Goal: Information Seeking & Learning: Understand process/instructions

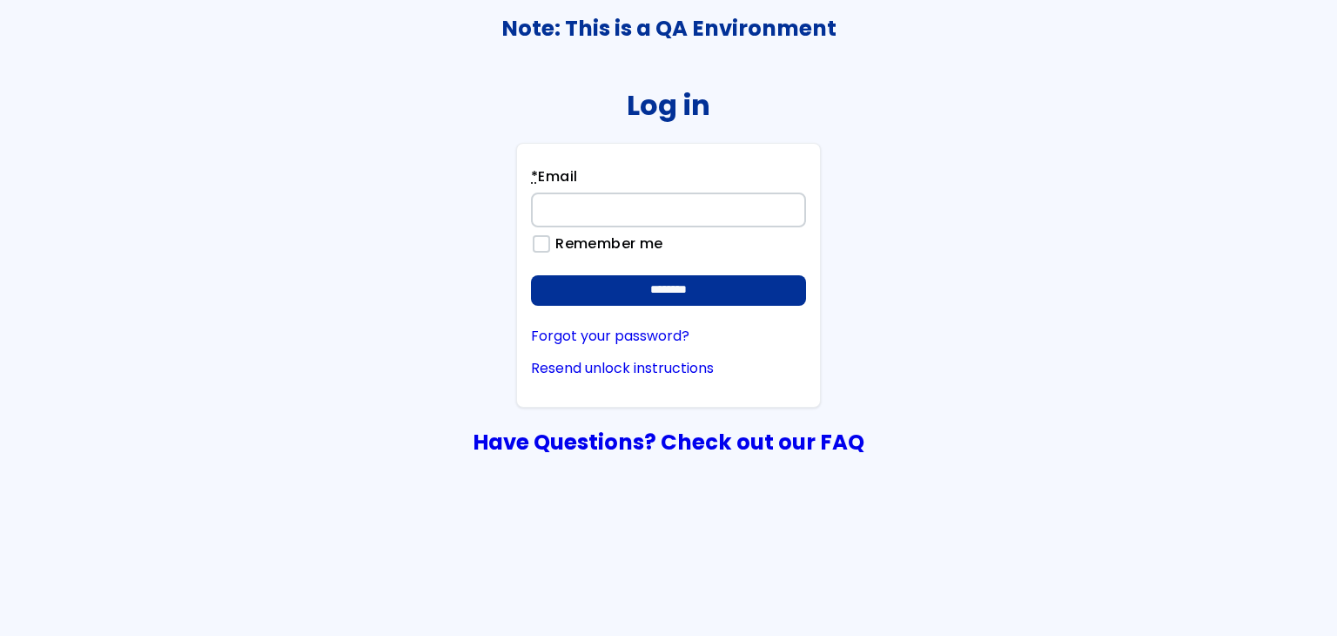
type input "**********"
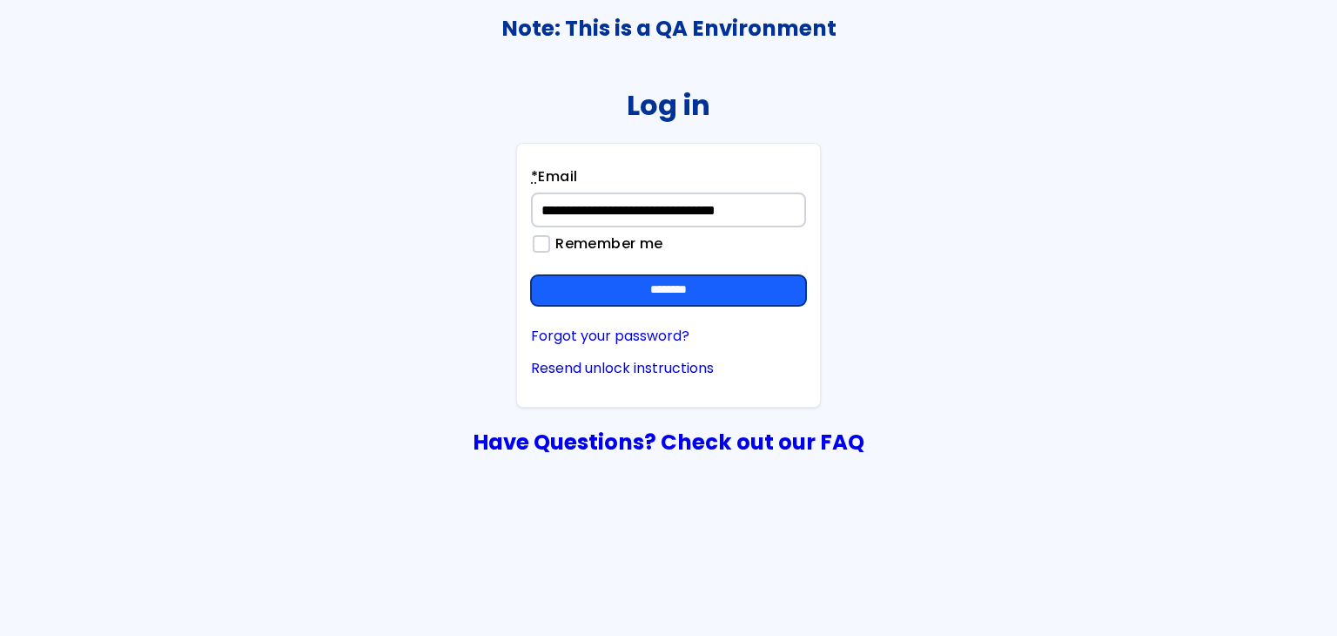
click at [797, 283] on input "********" at bounding box center [668, 290] width 275 height 31
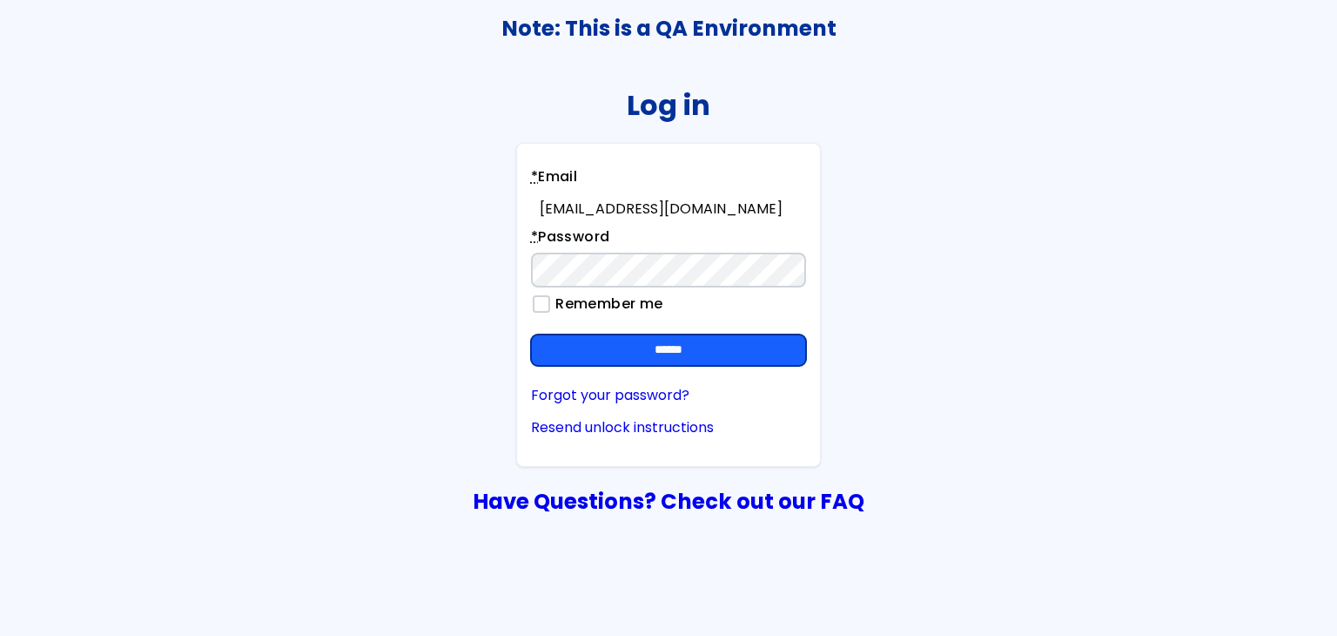
click at [736, 338] on input "******" at bounding box center [668, 349] width 275 height 31
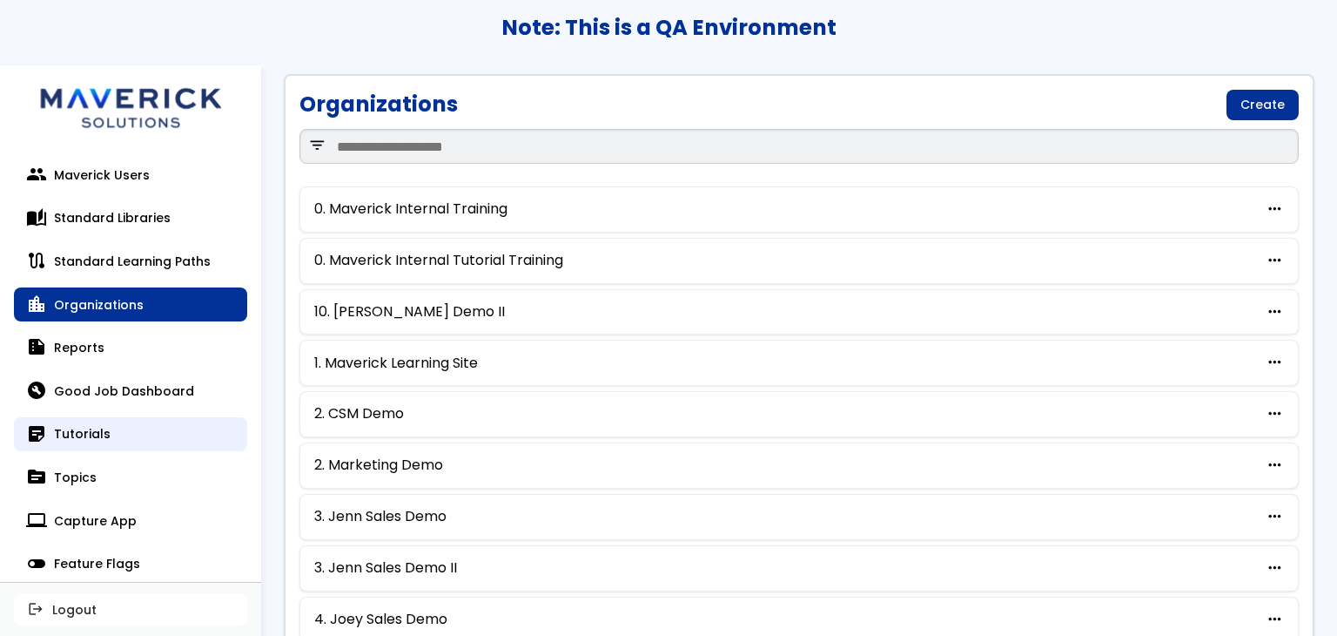
click at [128, 434] on link "sticky_note_2 Tutorials" at bounding box center [130, 434] width 233 height 35
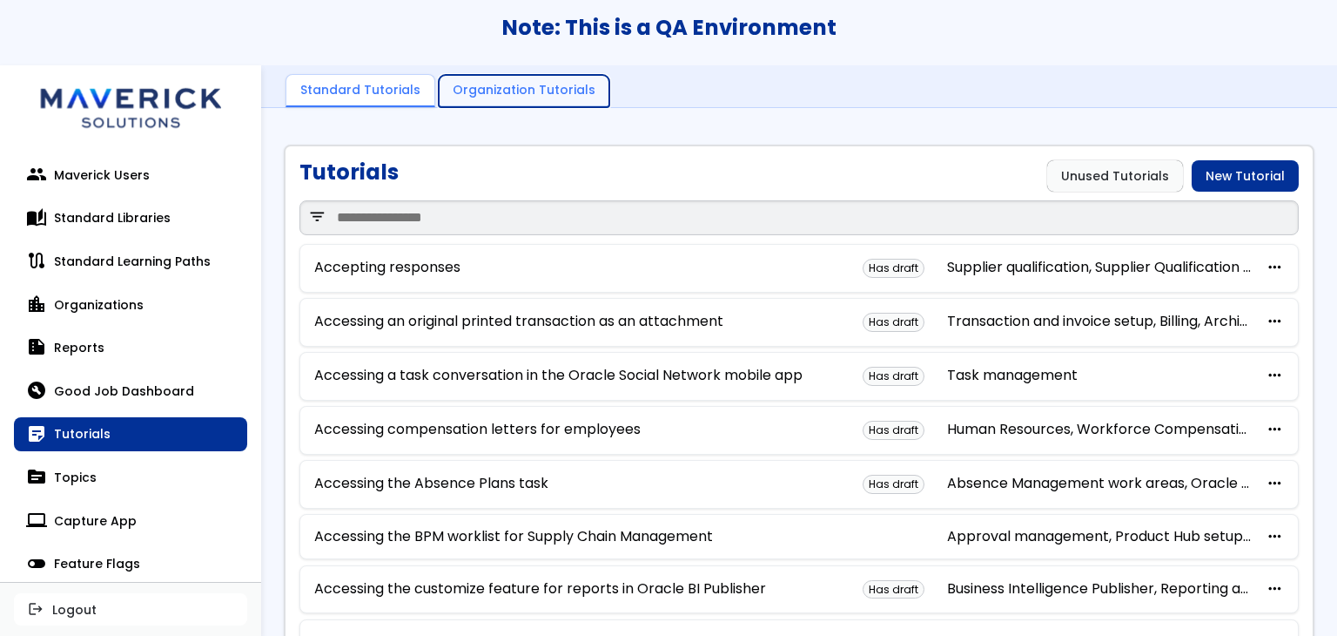
click at [494, 93] on link "Organization Tutorials" at bounding box center [524, 91] width 171 height 33
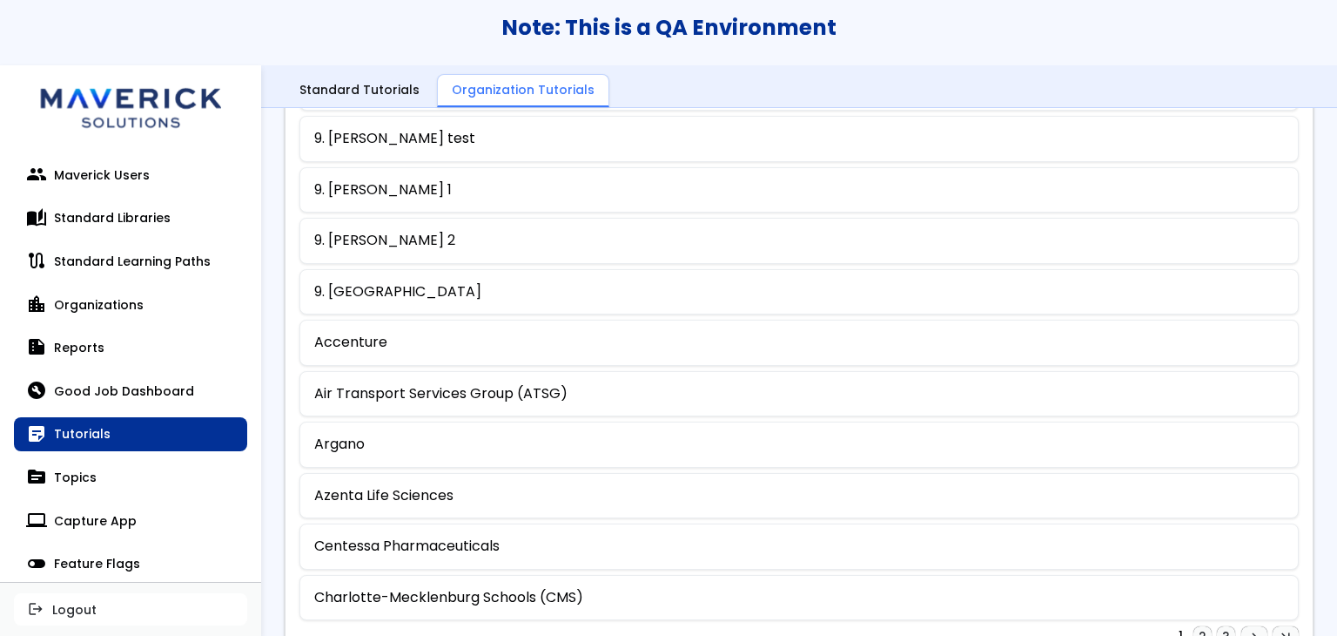
scroll to position [937, 0]
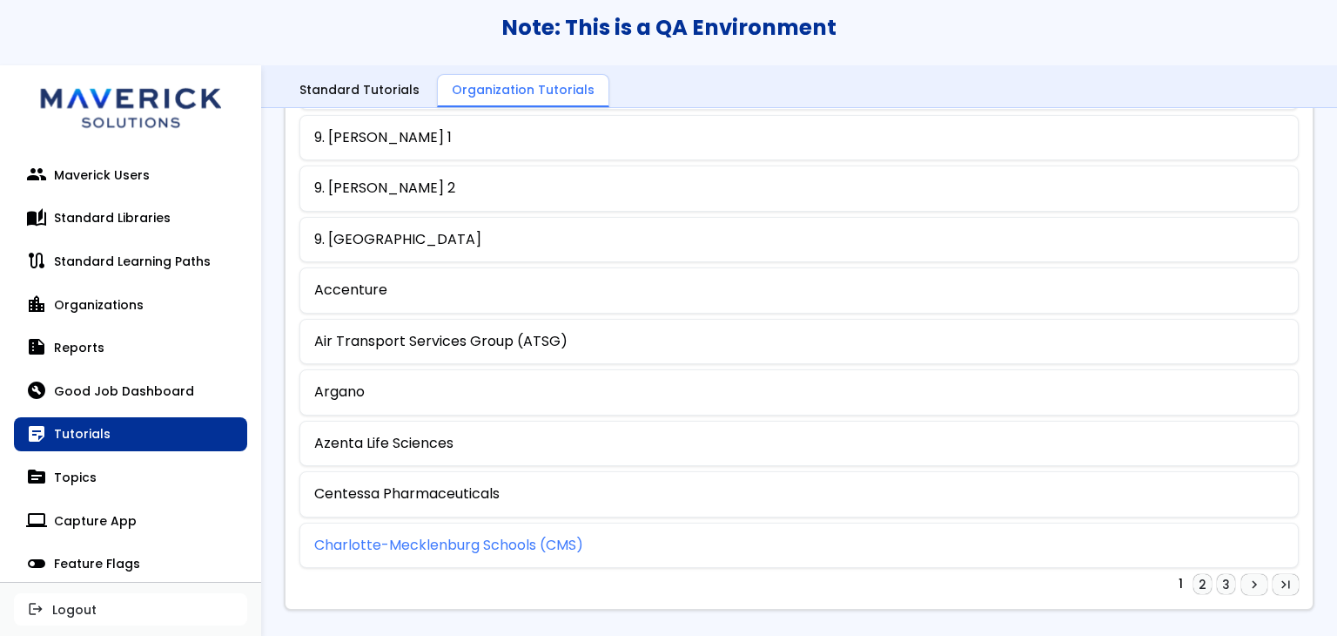
click at [502, 539] on link "Charlotte-Mecklenburg Schools (CMS)" at bounding box center [448, 545] width 269 height 16
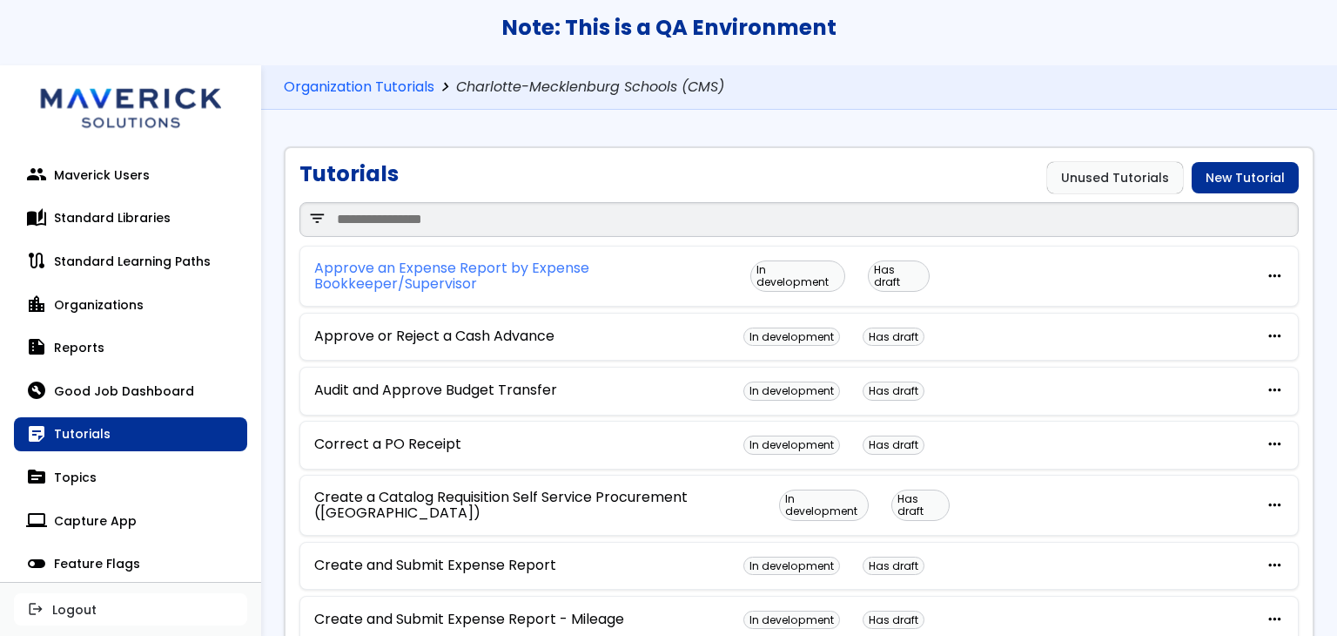
click at [434, 284] on link "Approve an Expense Report by Expense Bookkeeper/Supervisor" at bounding box center [532, 276] width 436 height 32
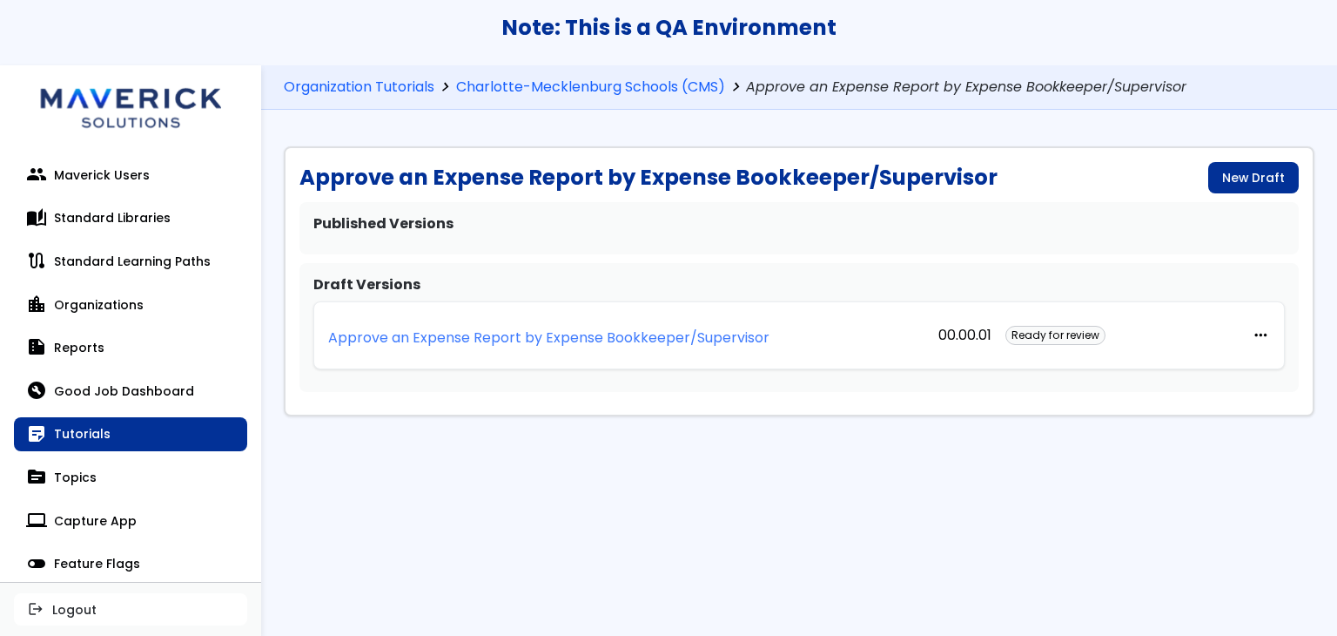
click at [623, 334] on p "Approve an Expense Report by Expense Bookkeeper/Supervisor" at bounding box center [548, 338] width 441 height 16
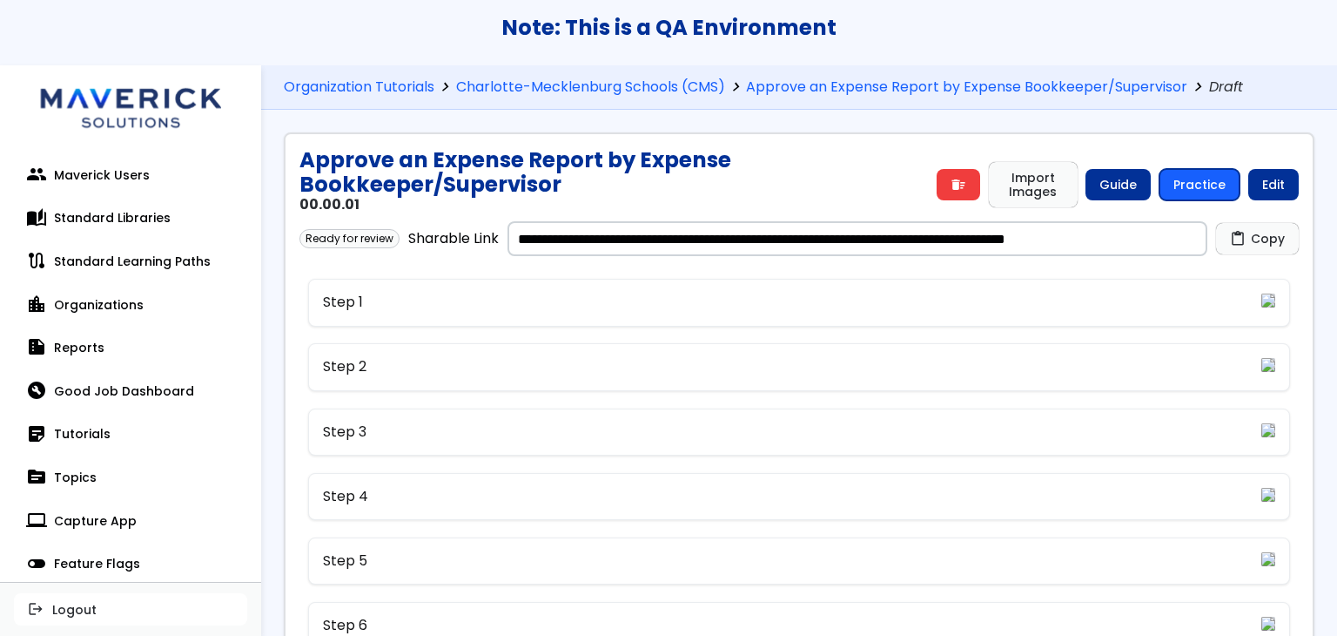
click at [1203, 178] on link "Practice" at bounding box center [1200, 184] width 80 height 31
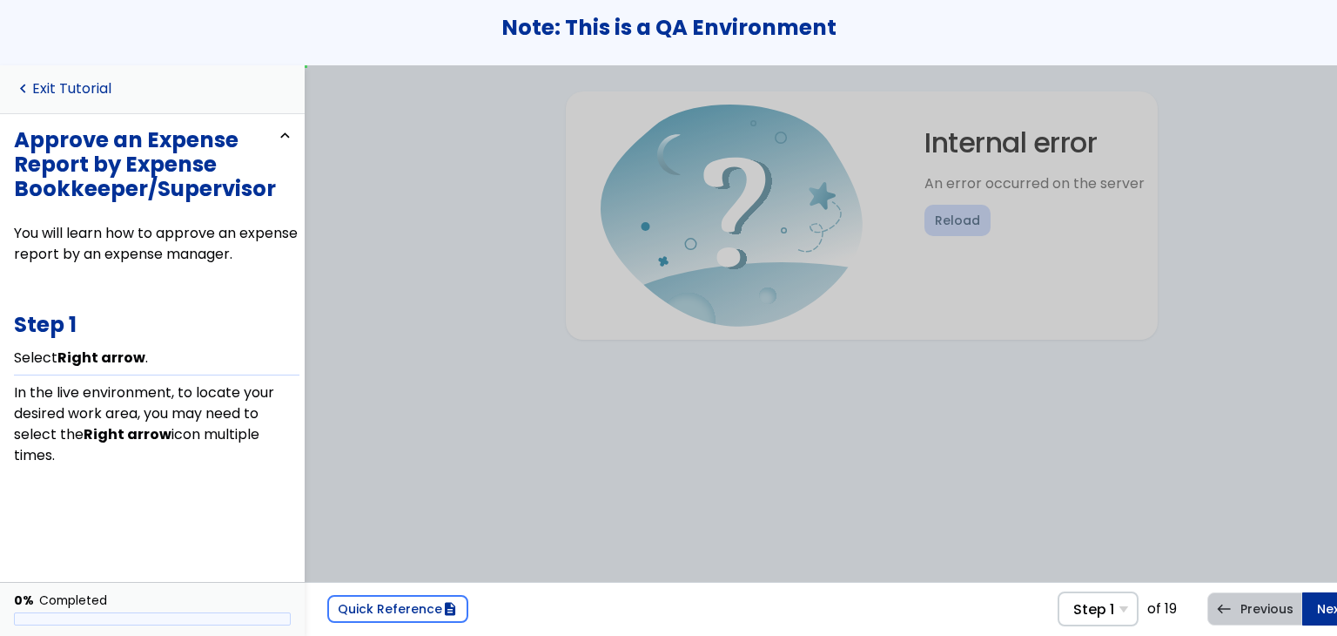
click at [98, 83] on link "navigate_before Exit Tutorial" at bounding box center [63, 89] width 98 height 17
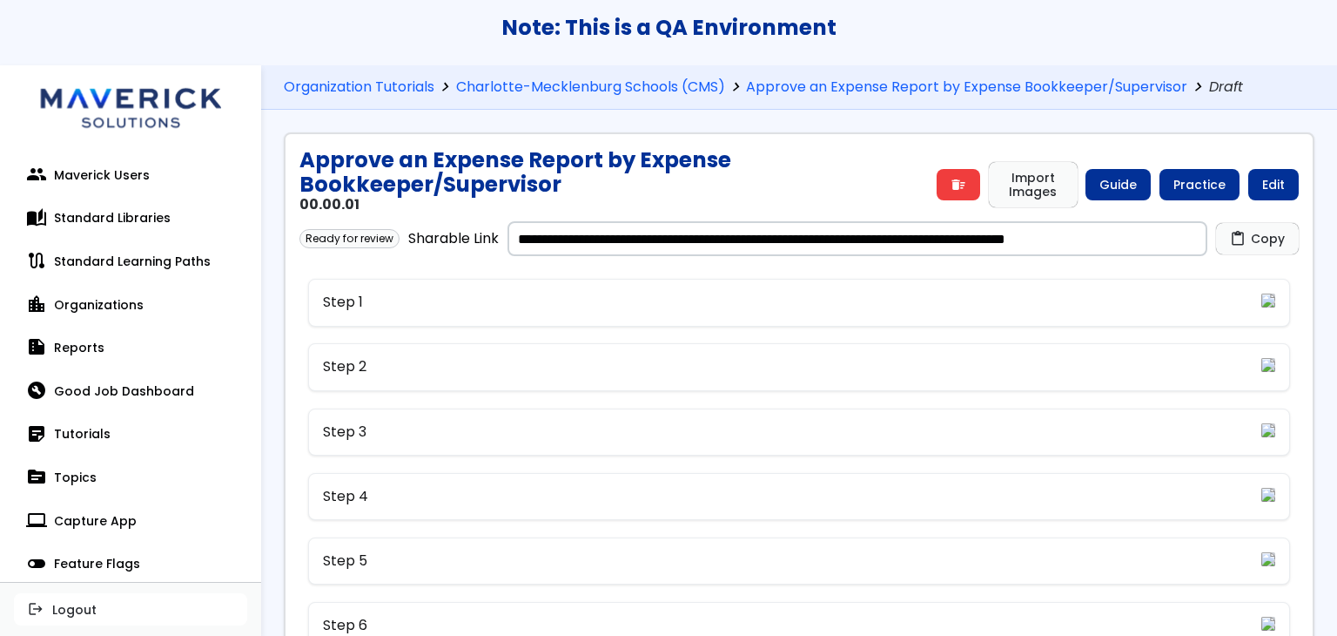
click at [87, 105] on img at bounding box center [130, 104] width 209 height 78
click at [390, 87] on link "Organization Tutorials" at bounding box center [359, 87] width 151 height 17
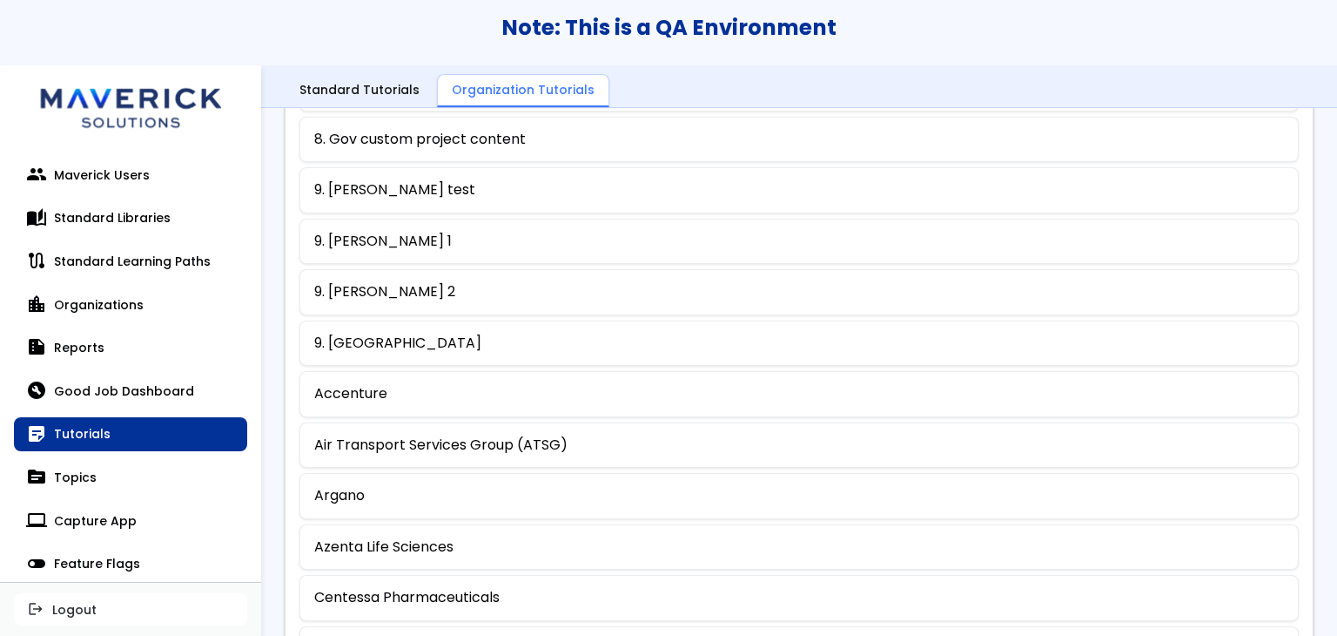
scroll to position [937, 0]
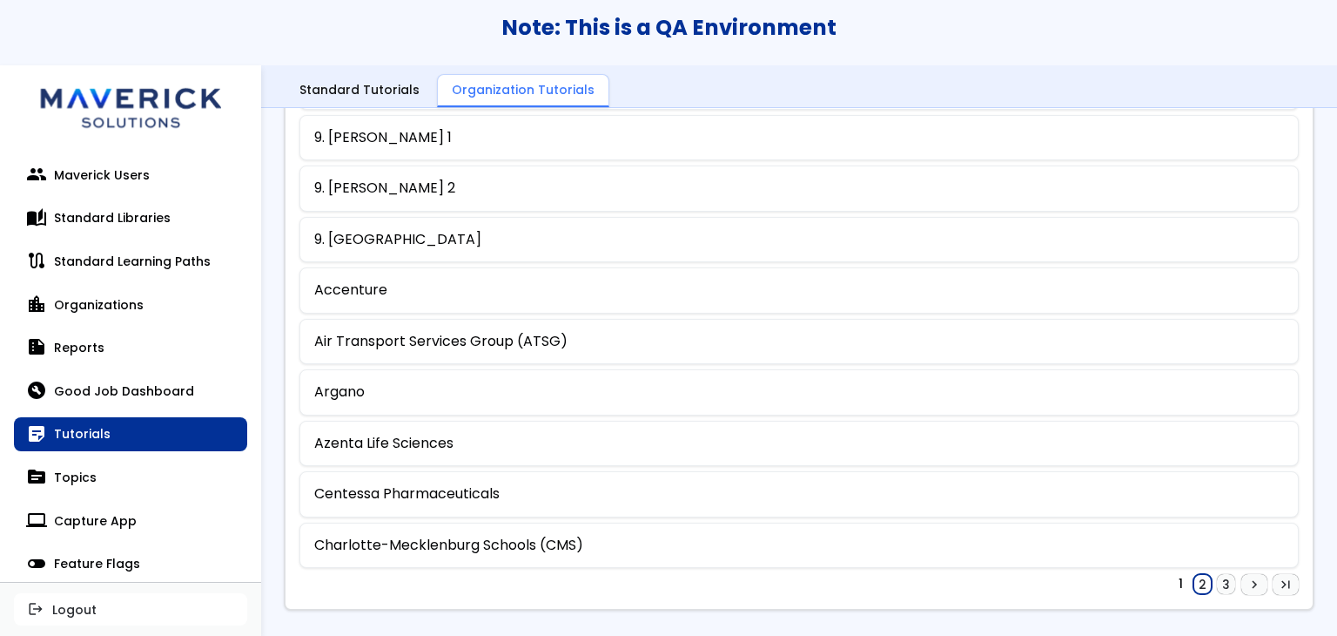
click at [1194, 574] on link "2" at bounding box center [1203, 584] width 18 height 21
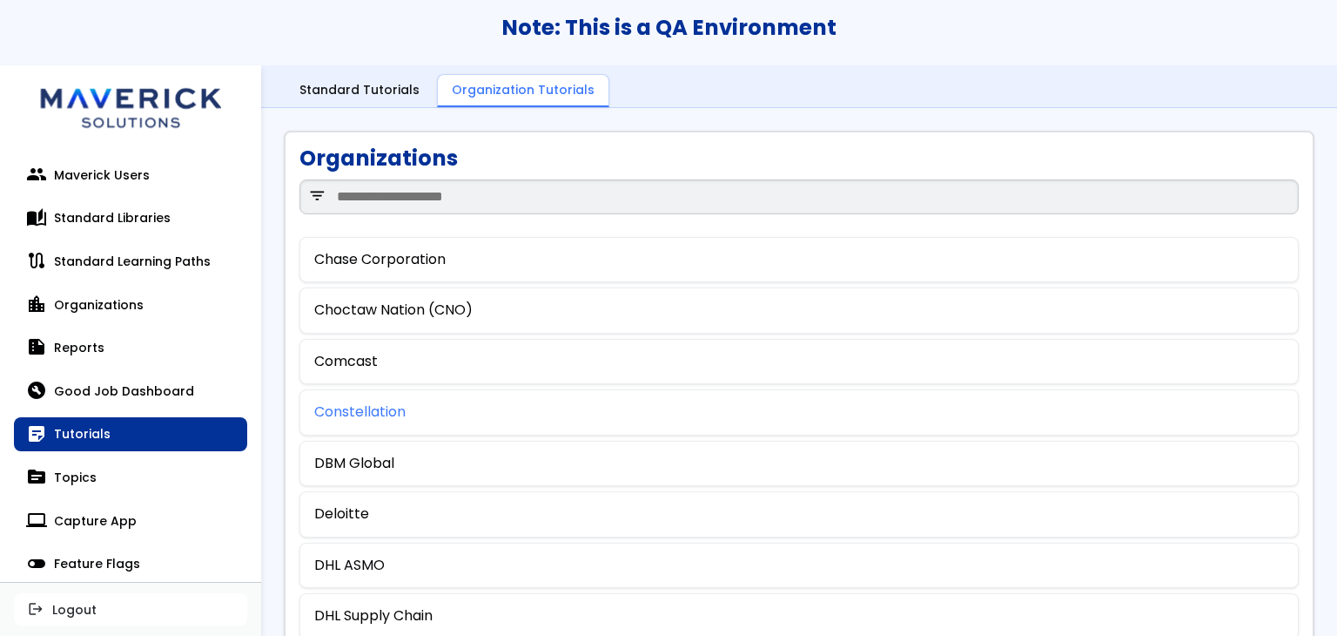
click at [367, 410] on link "Constellation" at bounding box center [359, 412] width 91 height 16
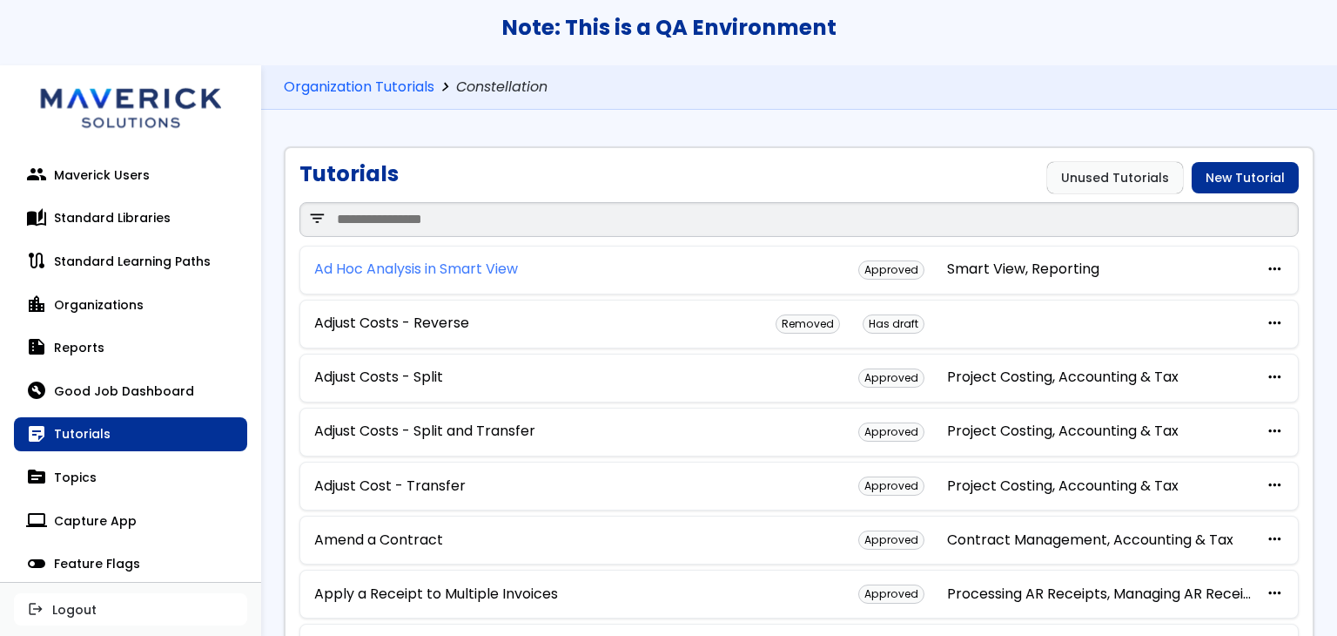
click at [391, 262] on link "Ad Hoc Analysis in Smart View" at bounding box center [416, 269] width 204 height 16
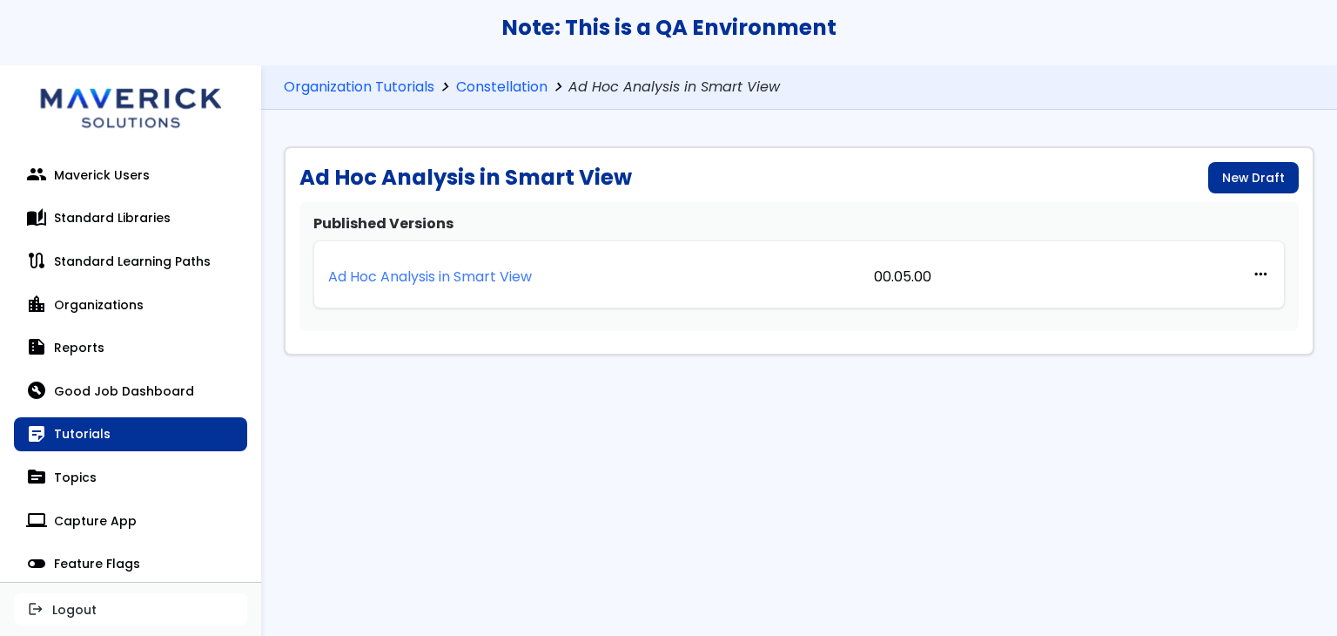
click at [511, 275] on p "Ad Hoc Analysis in Smart View" at bounding box center [430, 277] width 204 height 16
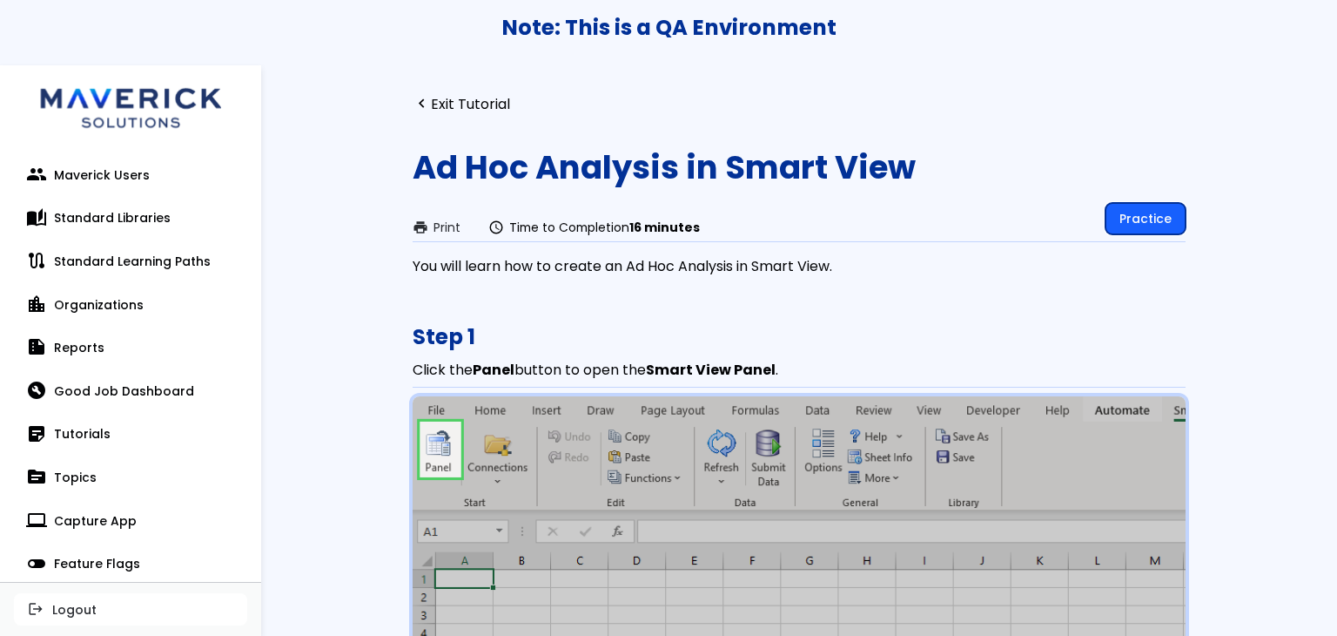
click at [1135, 219] on link "Practice" at bounding box center [1146, 218] width 80 height 31
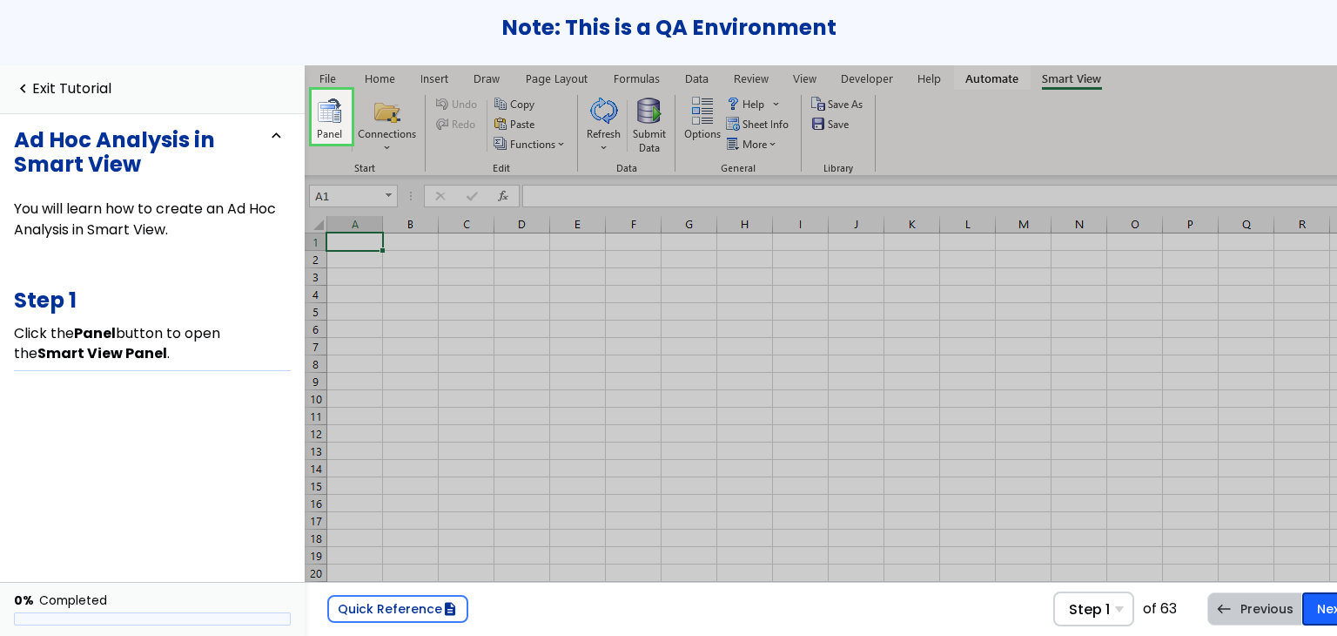
click at [1310, 592] on link "Next east Step 2 Select the Shared Connections option to login to Oracle Cloud …" at bounding box center [1344, 608] width 82 height 33
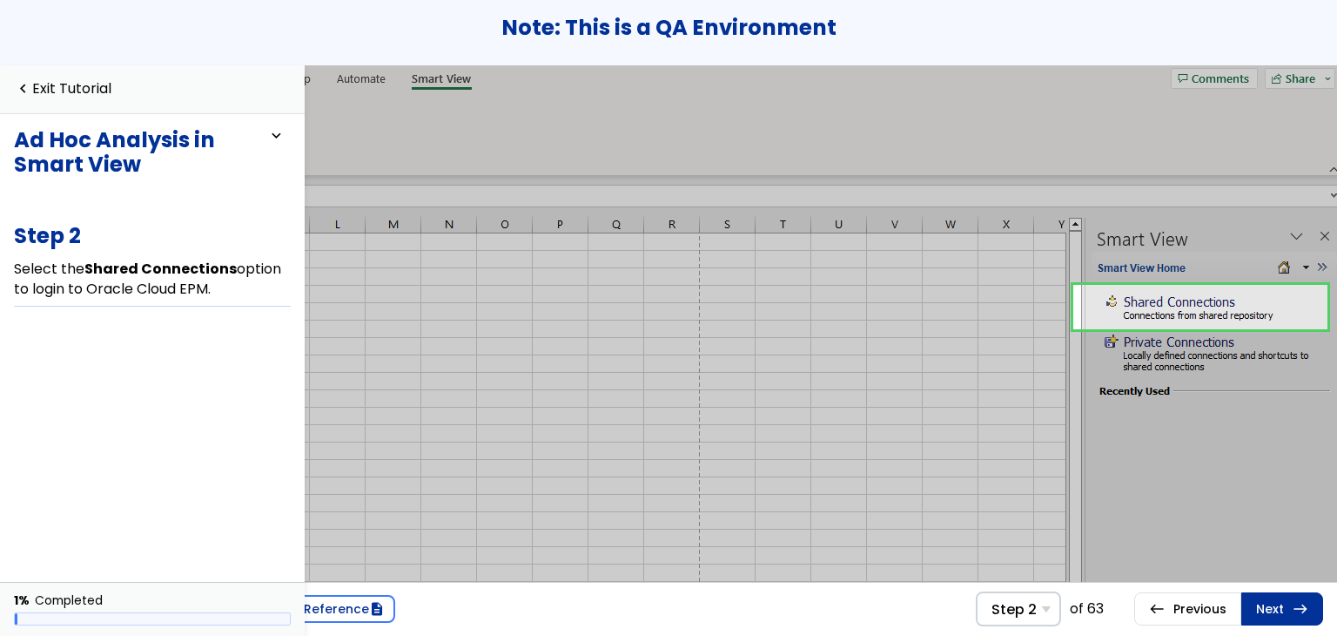
scroll to position [0, 94]
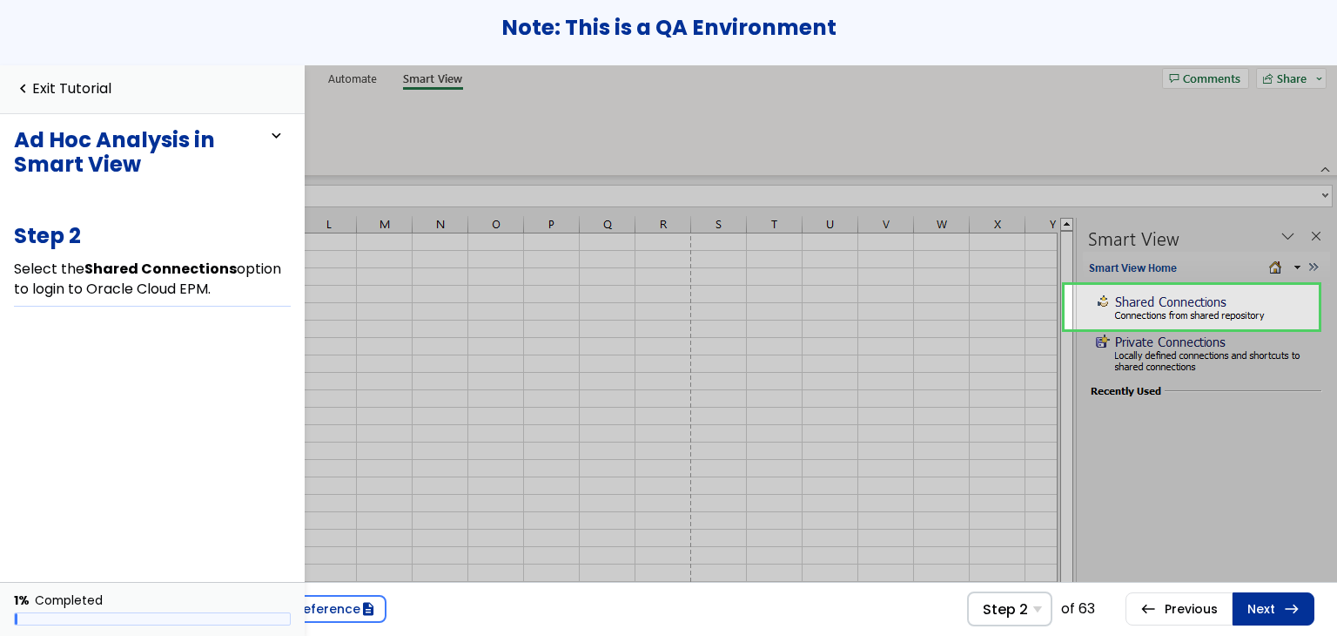
click at [1236, 582] on div "Quick Reference description Step 2 Step 1 Click the Panel button to open the Sm…" at bounding box center [780, 609] width 1114 height 54
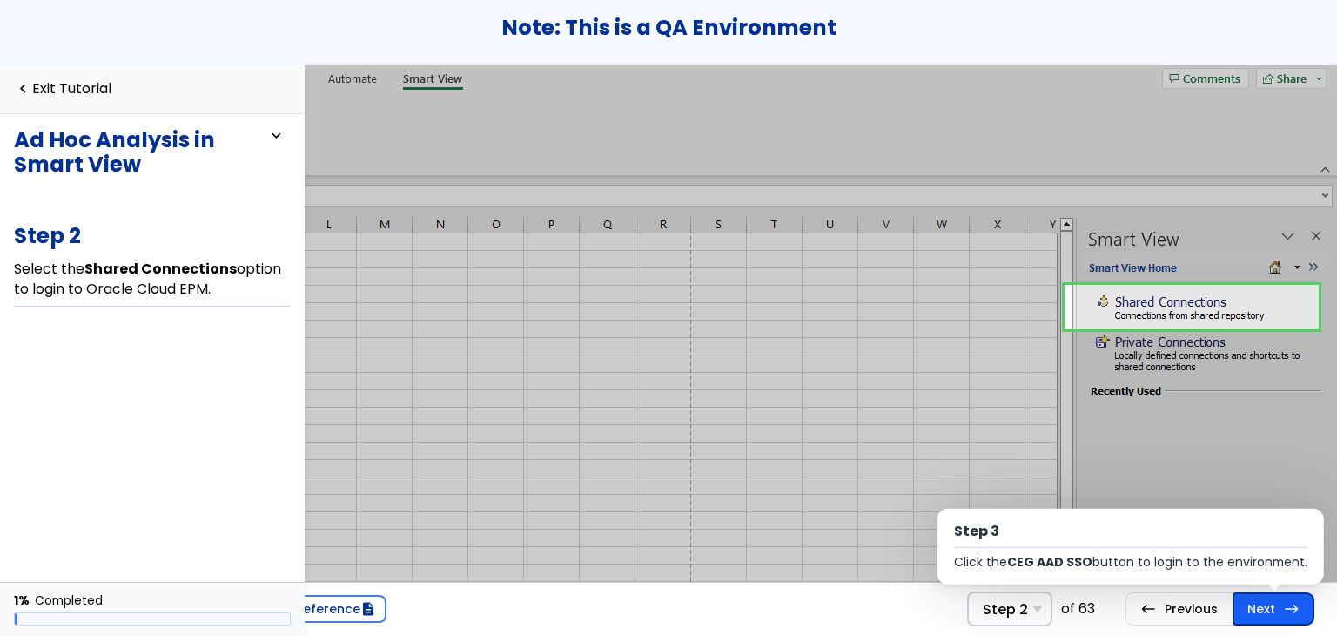
click at [1248, 604] on link "Next east Step 3 Click the CEG AAD SSO button to login to the environment." at bounding box center [1274, 608] width 82 height 33
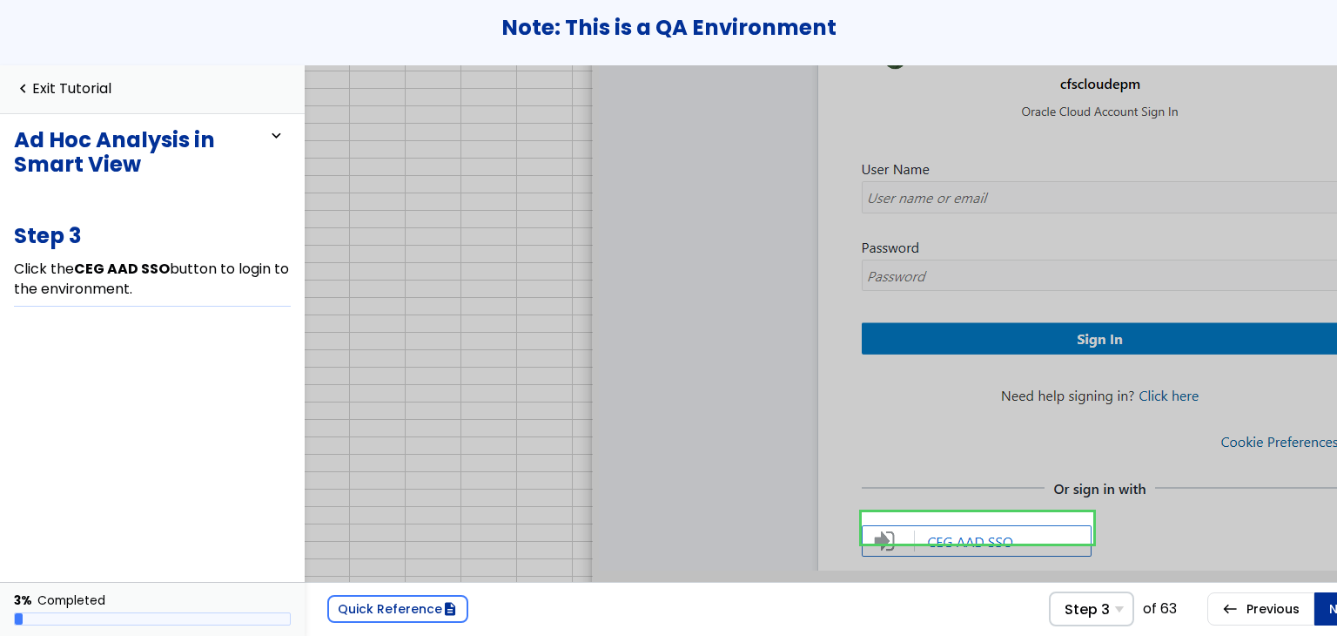
scroll to position [0, 94]
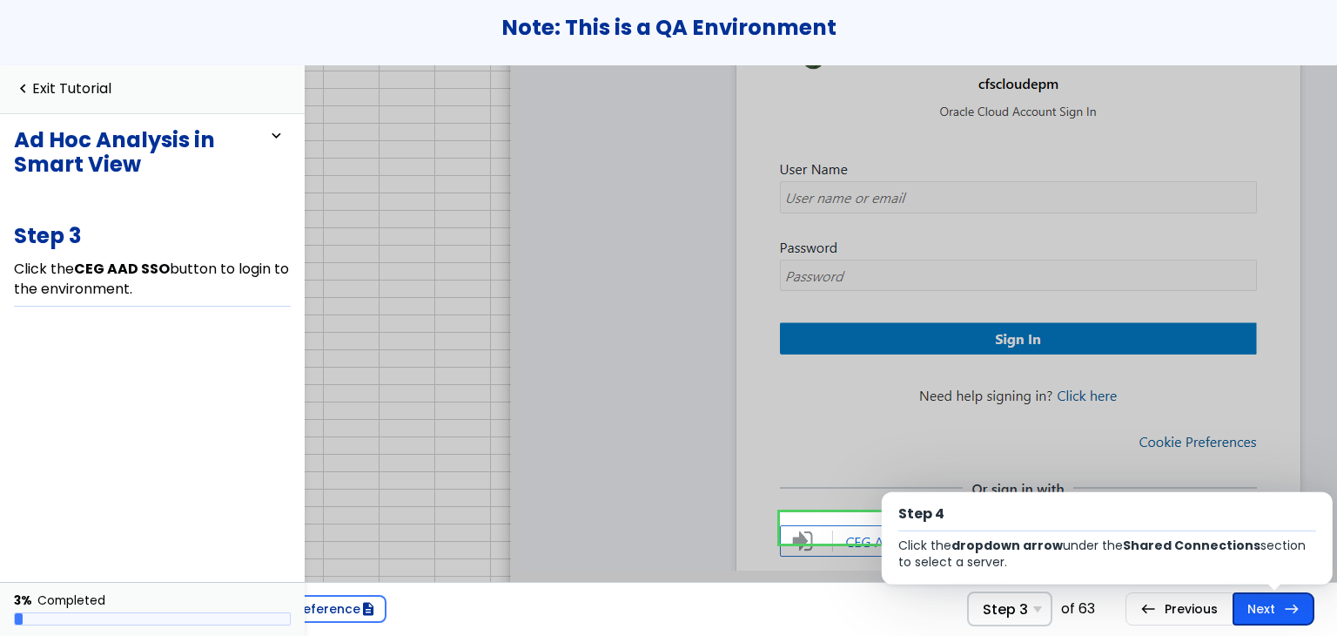
click at [1289, 592] on link "Next east Step 4 Click the dropdown arrow under the Shared Connections section …" at bounding box center [1274, 608] width 82 height 33
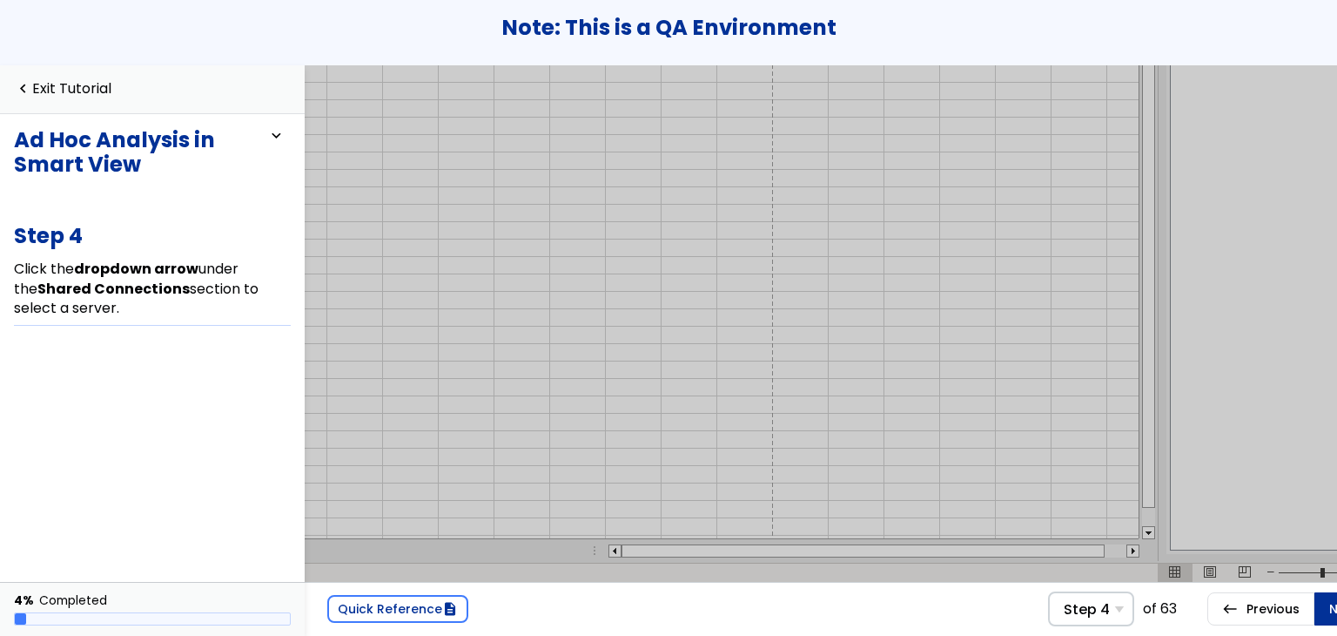
scroll to position [124, 94]
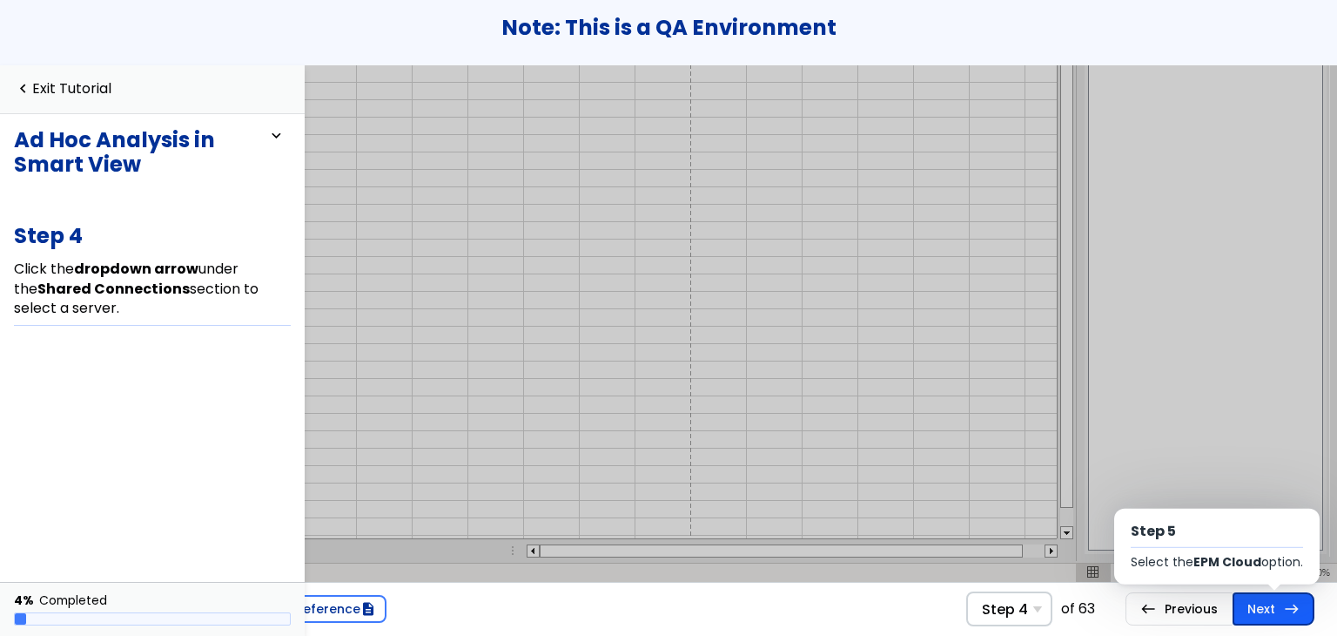
click at [1240, 597] on link "Next east Step 5 Select the EPM Cloud option." at bounding box center [1274, 608] width 82 height 33
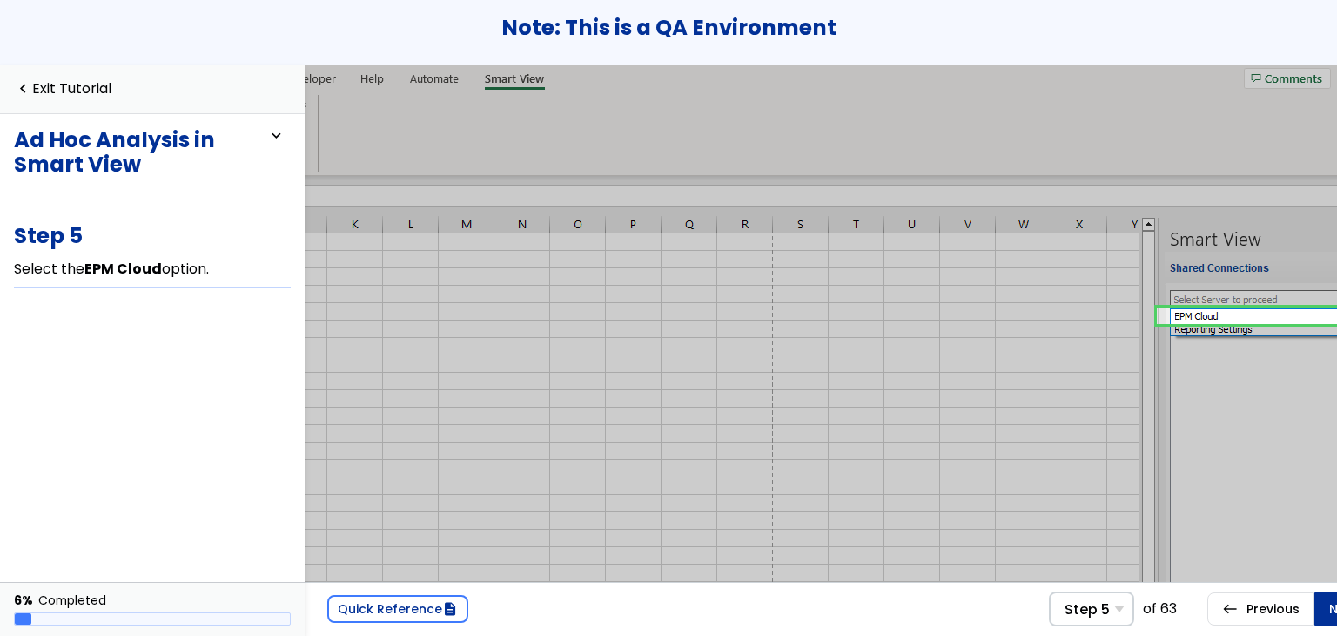
scroll to position [0, 94]
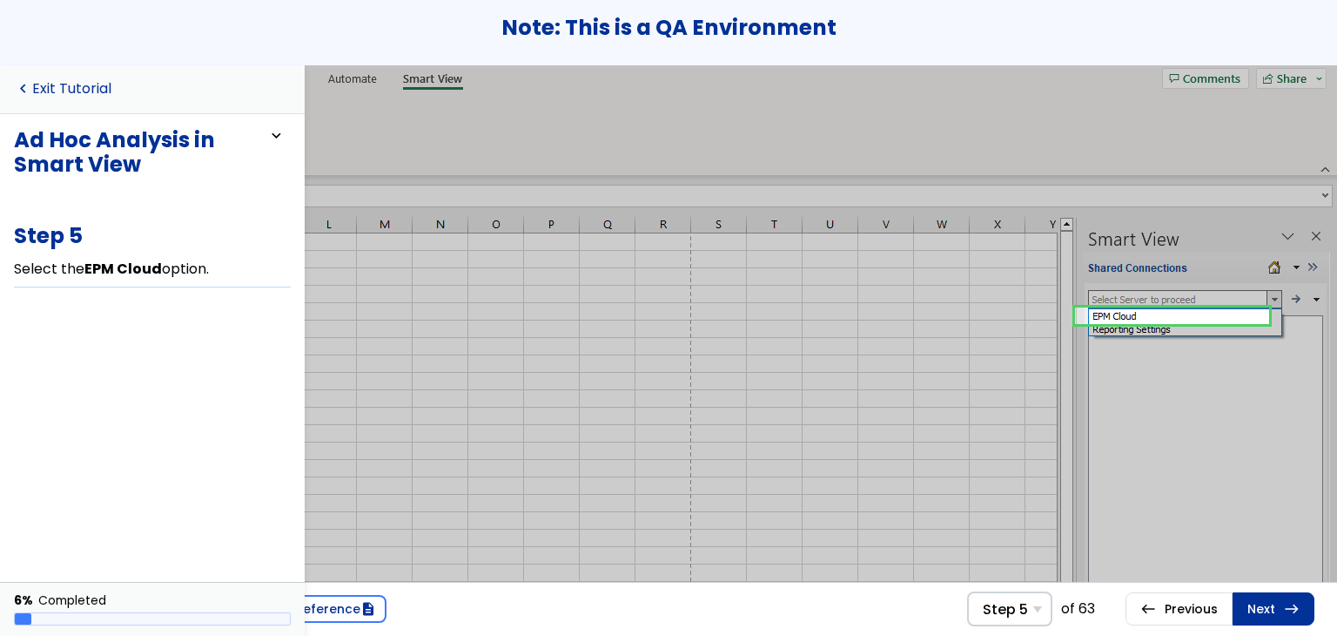
click at [107, 90] on link "navigate_before Exit Tutorial" at bounding box center [63, 89] width 98 height 17
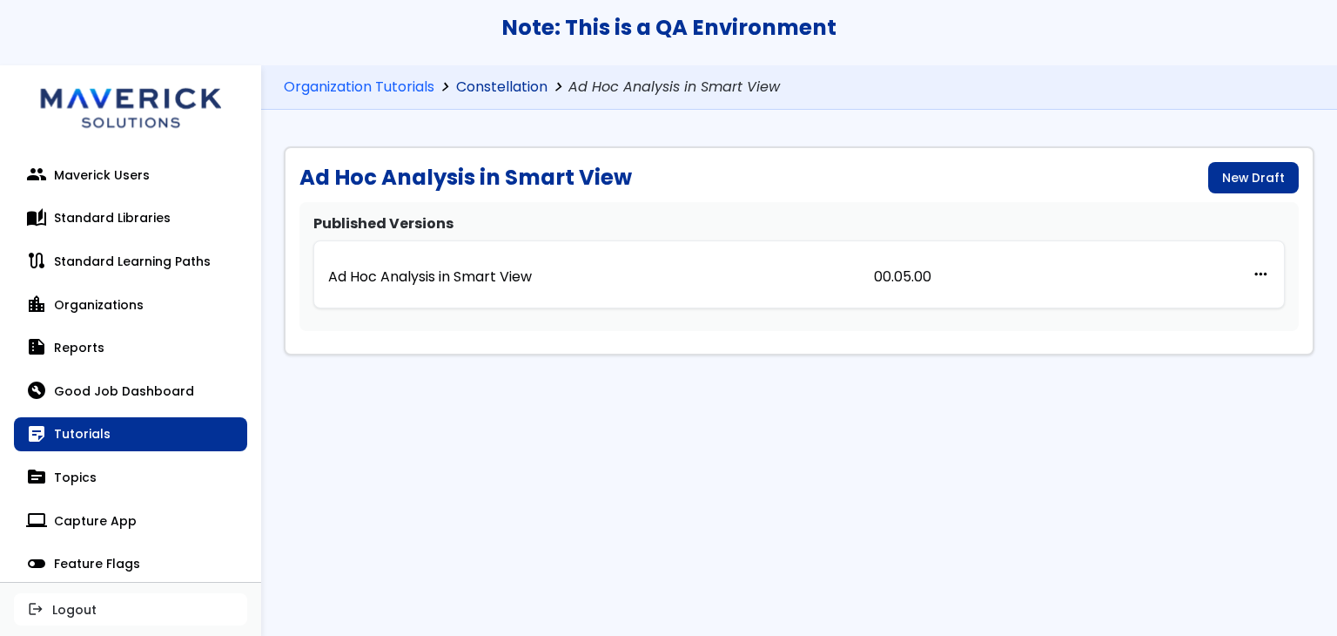
click at [526, 87] on link "Constellation" at bounding box center [501, 87] width 91 height 17
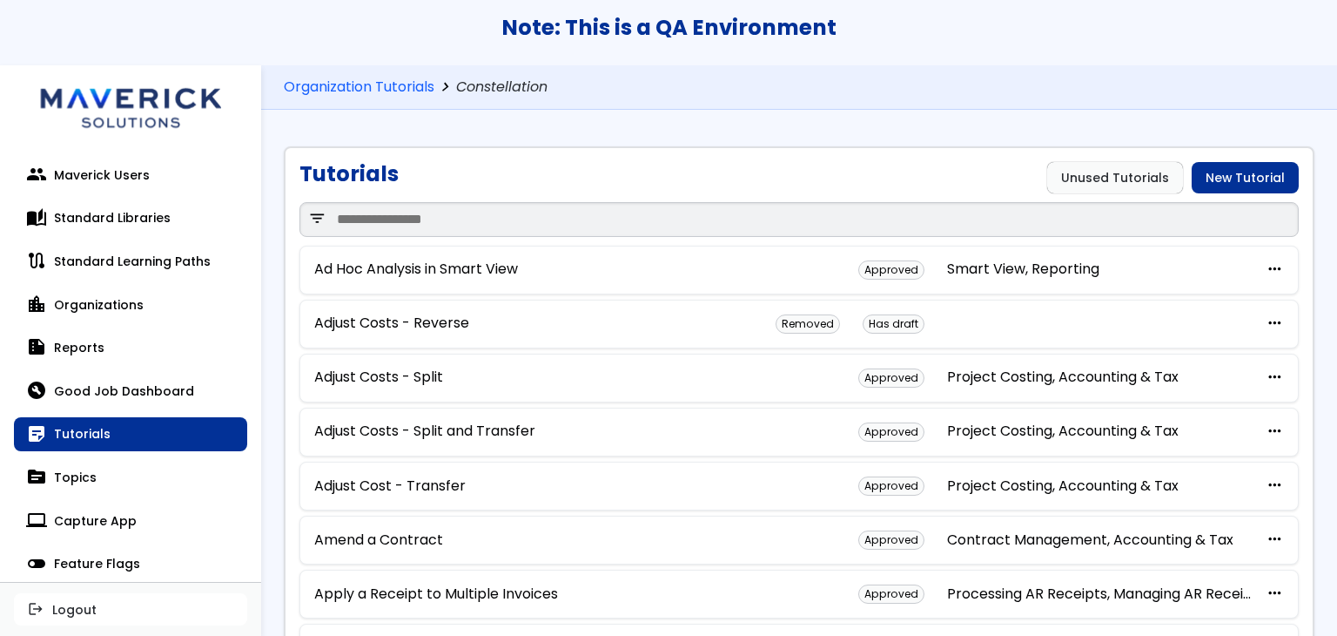
scroll to position [784, 0]
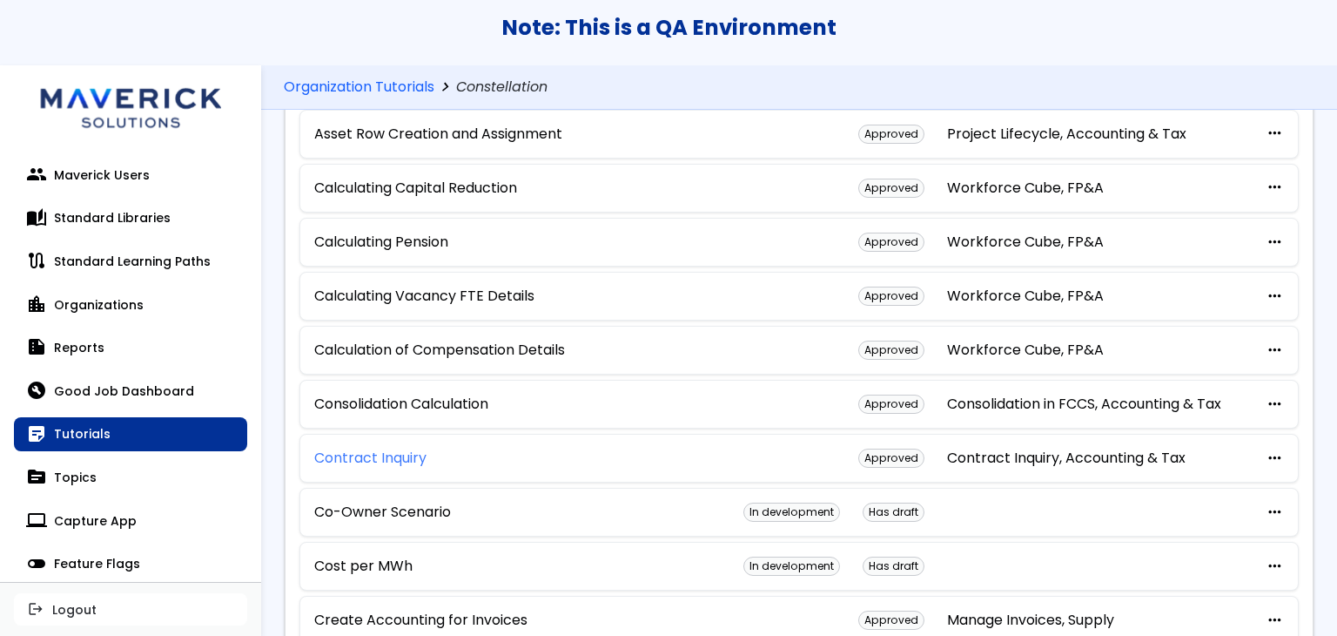
click at [397, 450] on link "Contract Inquiry" at bounding box center [370, 458] width 112 height 16
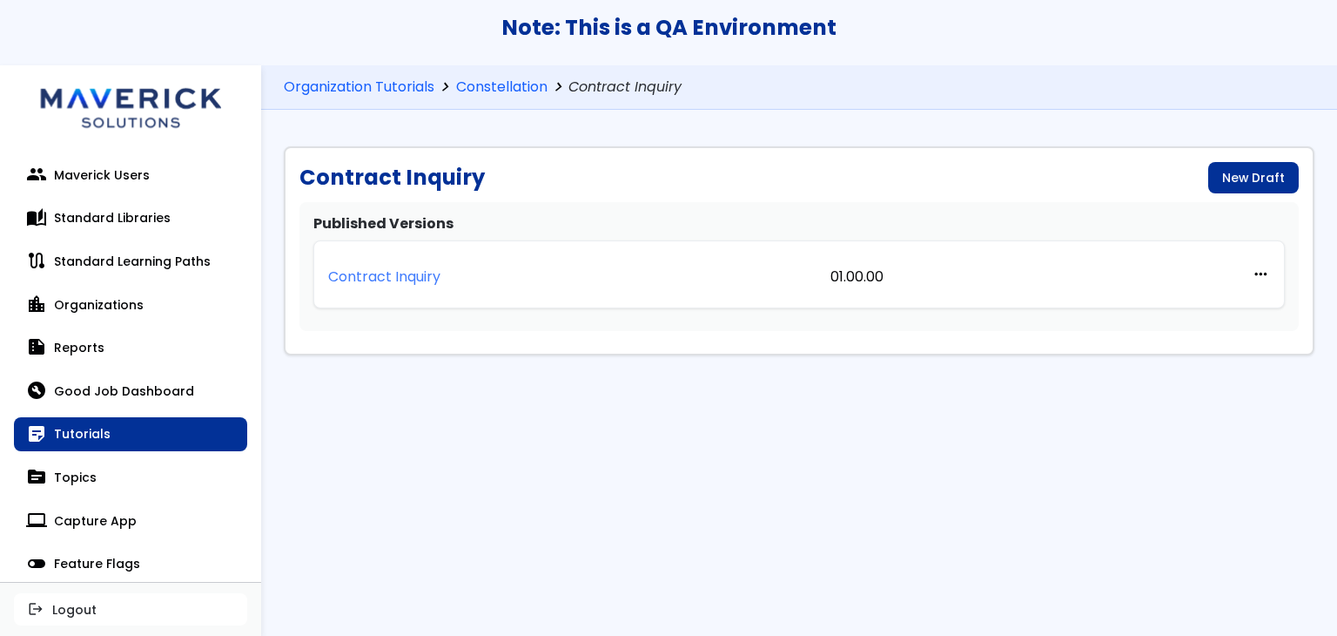
click at [434, 273] on p "Contract Inquiry" at bounding box center [384, 277] width 112 height 16
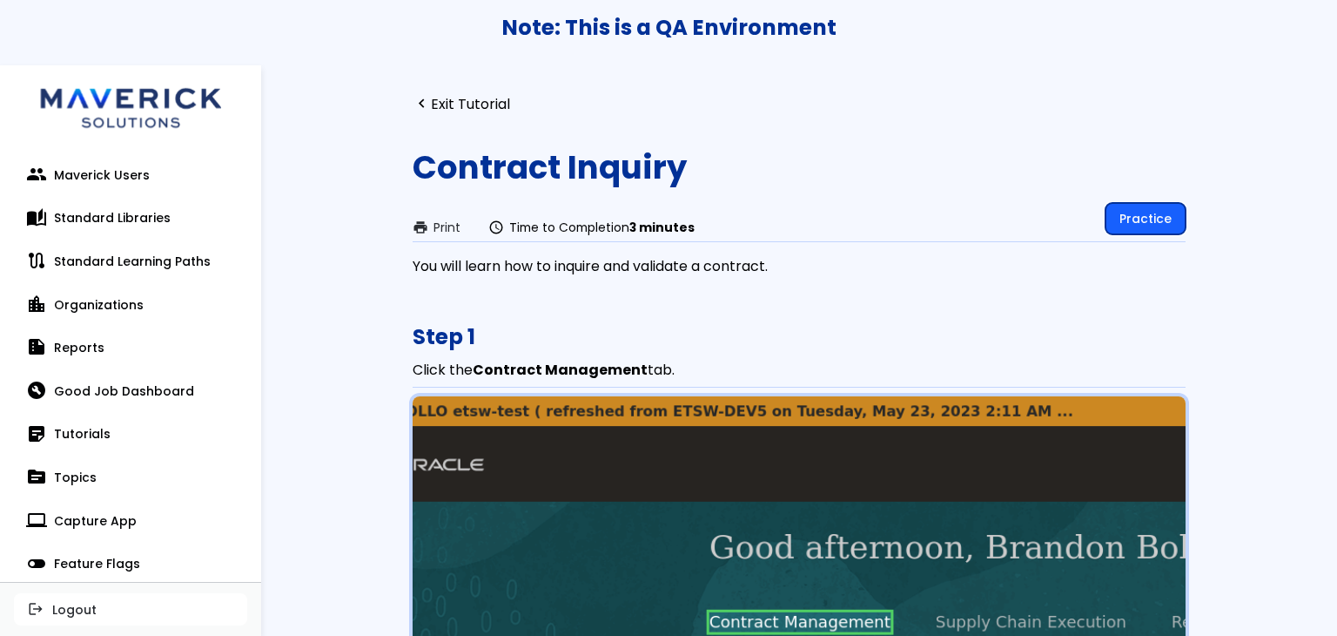
click at [1150, 219] on link "Practice" at bounding box center [1146, 218] width 80 height 31
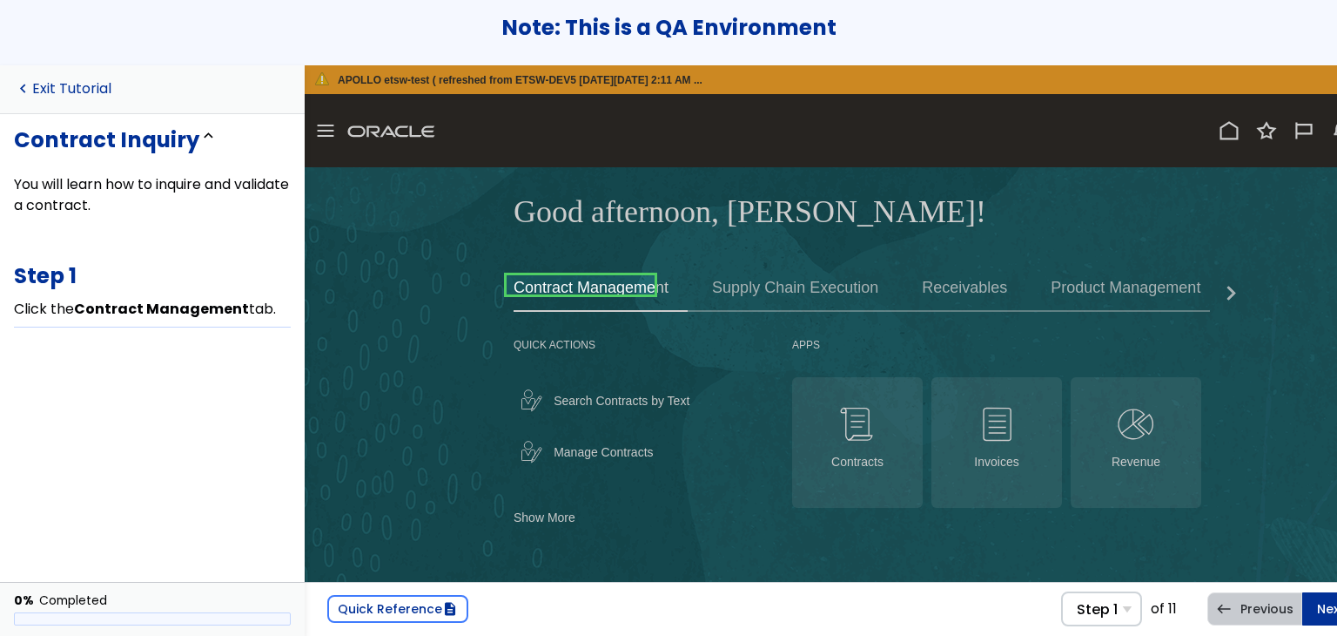
click at [87, 93] on link "navigate_before Exit Tutorial" at bounding box center [63, 89] width 98 height 17
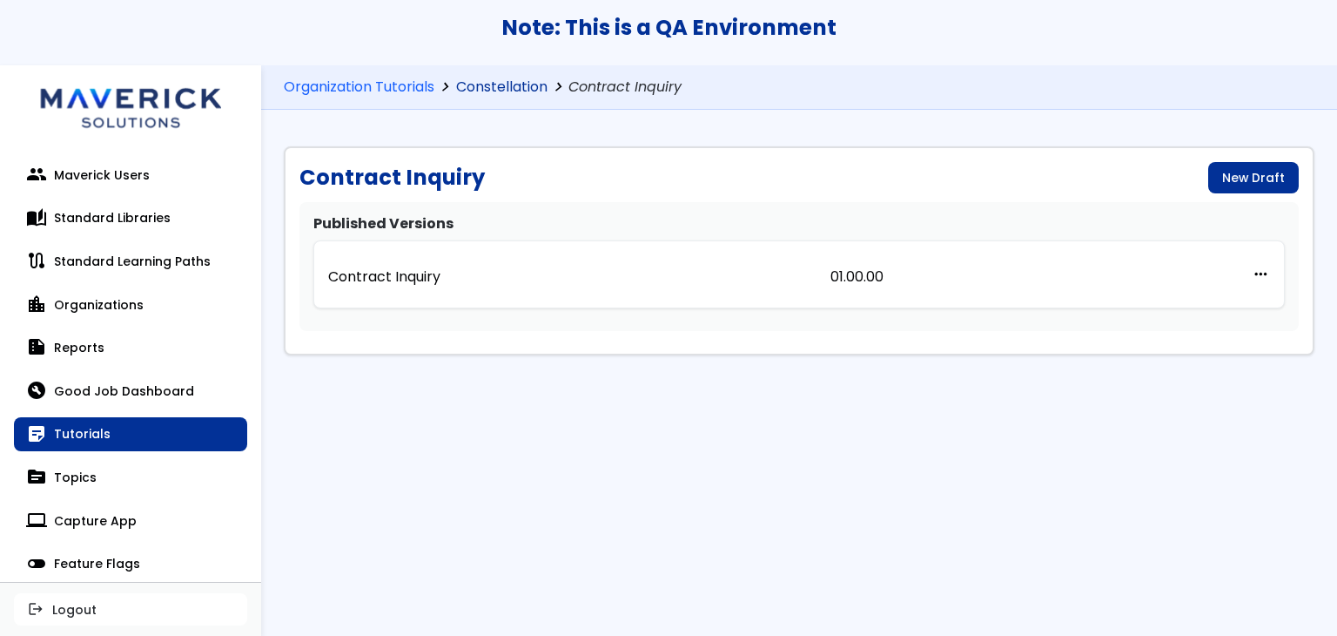
click at [479, 94] on link "Constellation" at bounding box center [501, 87] width 91 height 17
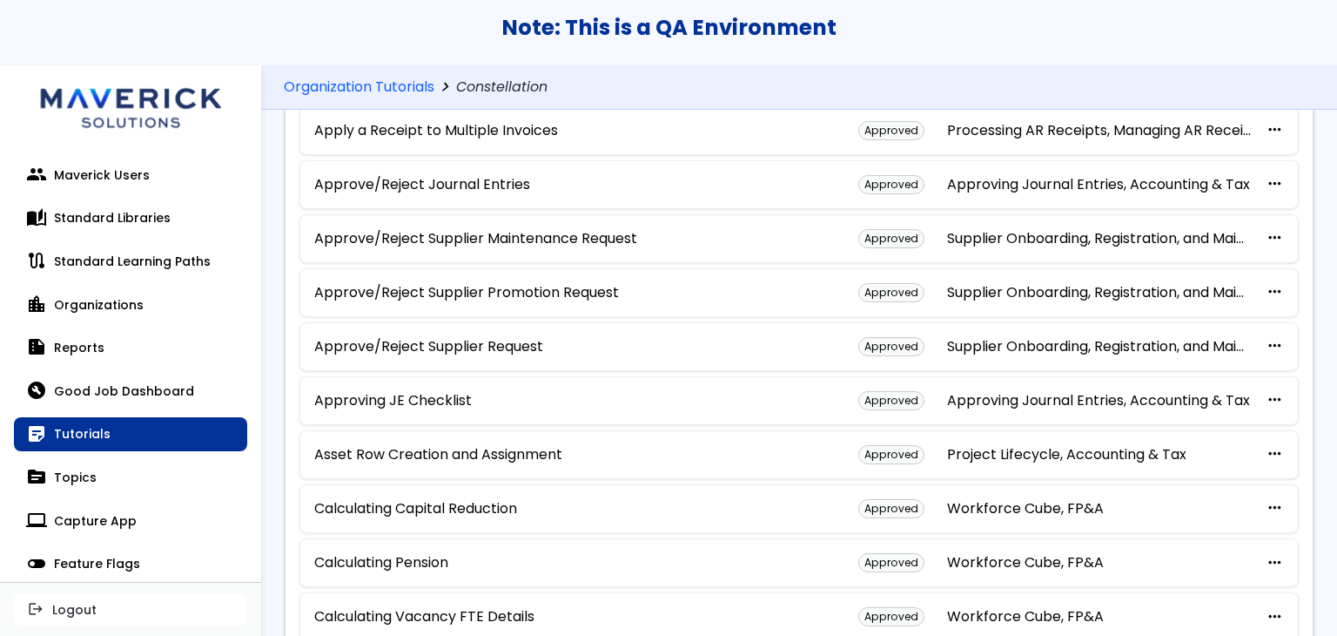
scroll to position [697, 0]
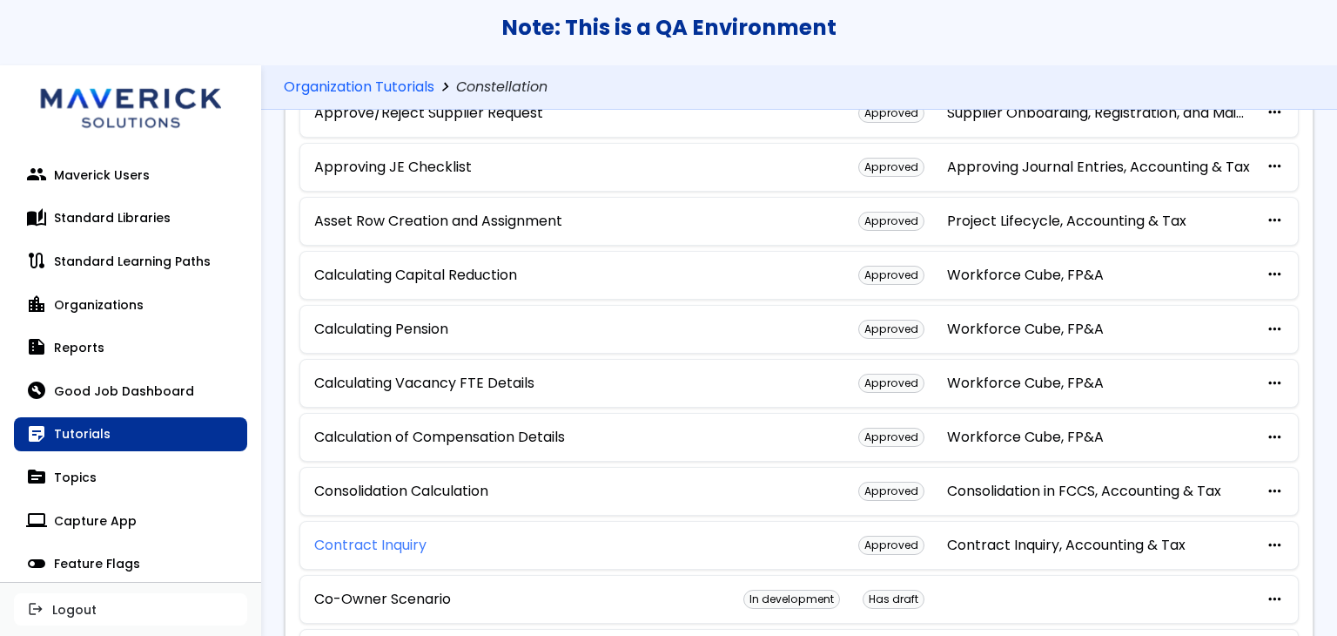
click at [395, 537] on link "Contract Inquiry" at bounding box center [370, 545] width 112 height 16
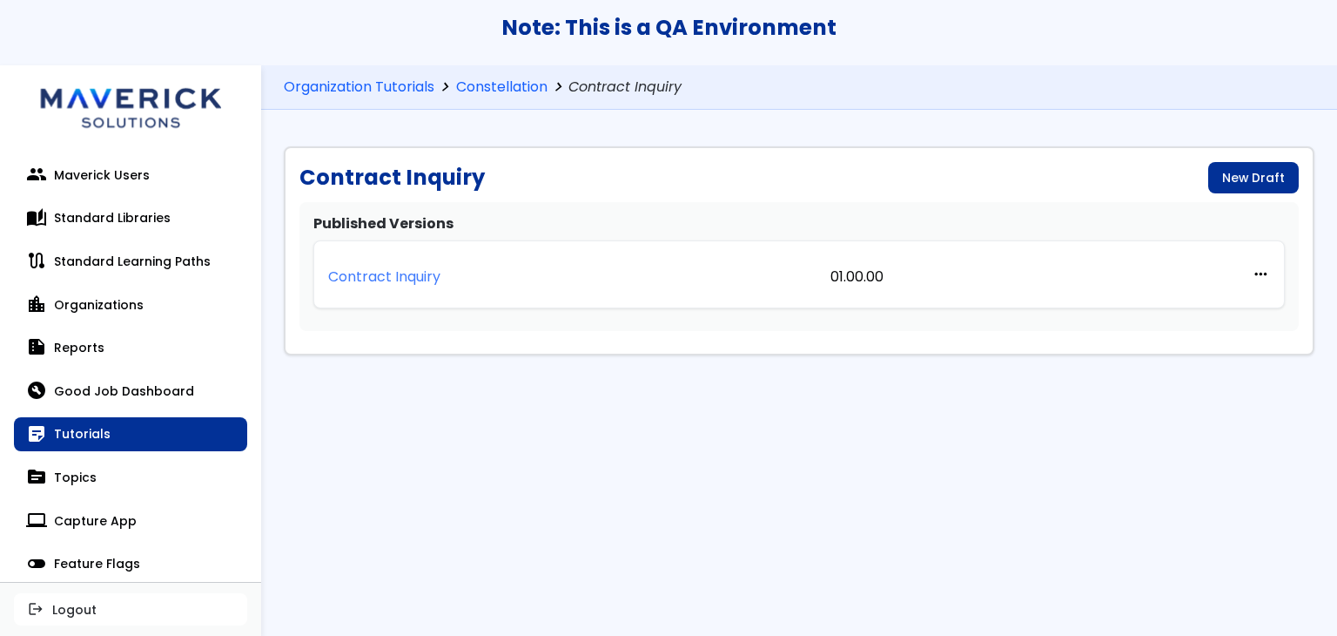
click at [423, 279] on p "Contract Inquiry" at bounding box center [384, 277] width 112 height 16
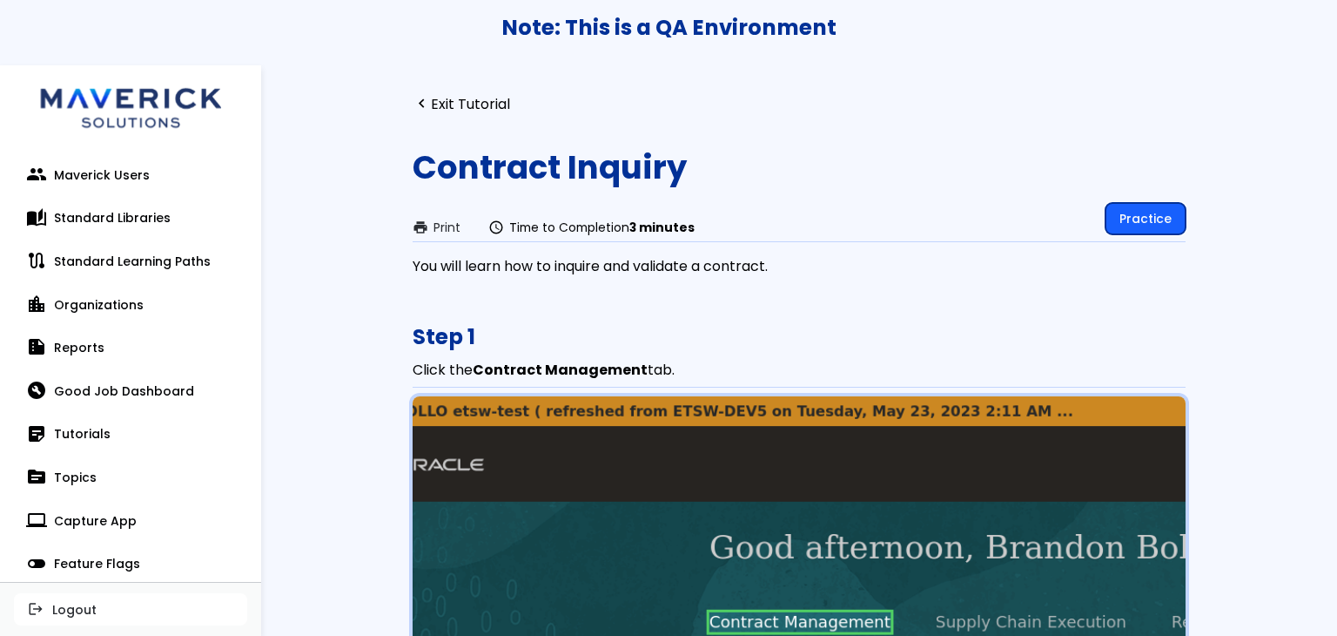
click at [1130, 212] on link "Practice" at bounding box center [1146, 218] width 80 height 31
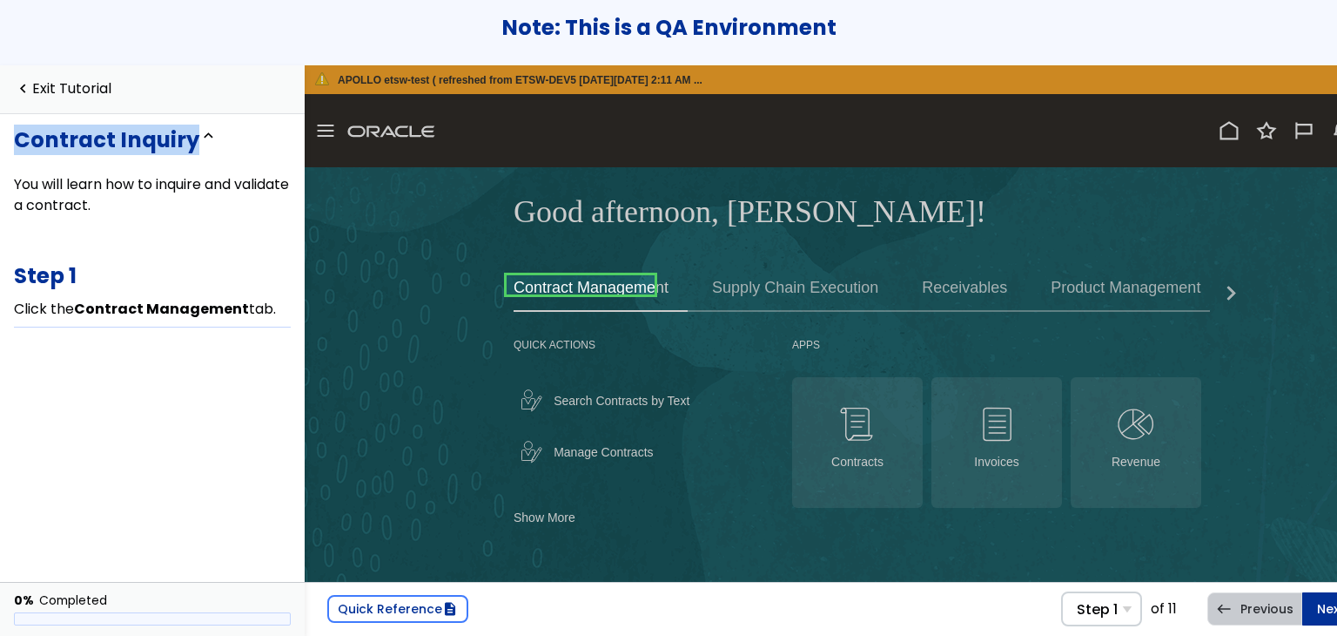
drag, startPoint x: 192, startPoint y: 141, endPoint x: 18, endPoint y: 133, distance: 174.3
click at [18, 133] on h3 "Contract Inquiry" at bounding box center [106, 140] width 185 height 24
copy h3 "Contract Inquiry"
click at [56, 74] on div "navigate_before Exit Tutorial" at bounding box center [152, 89] width 305 height 49
click at [77, 91] on link "navigate_before Exit Tutorial" at bounding box center [63, 89] width 98 height 17
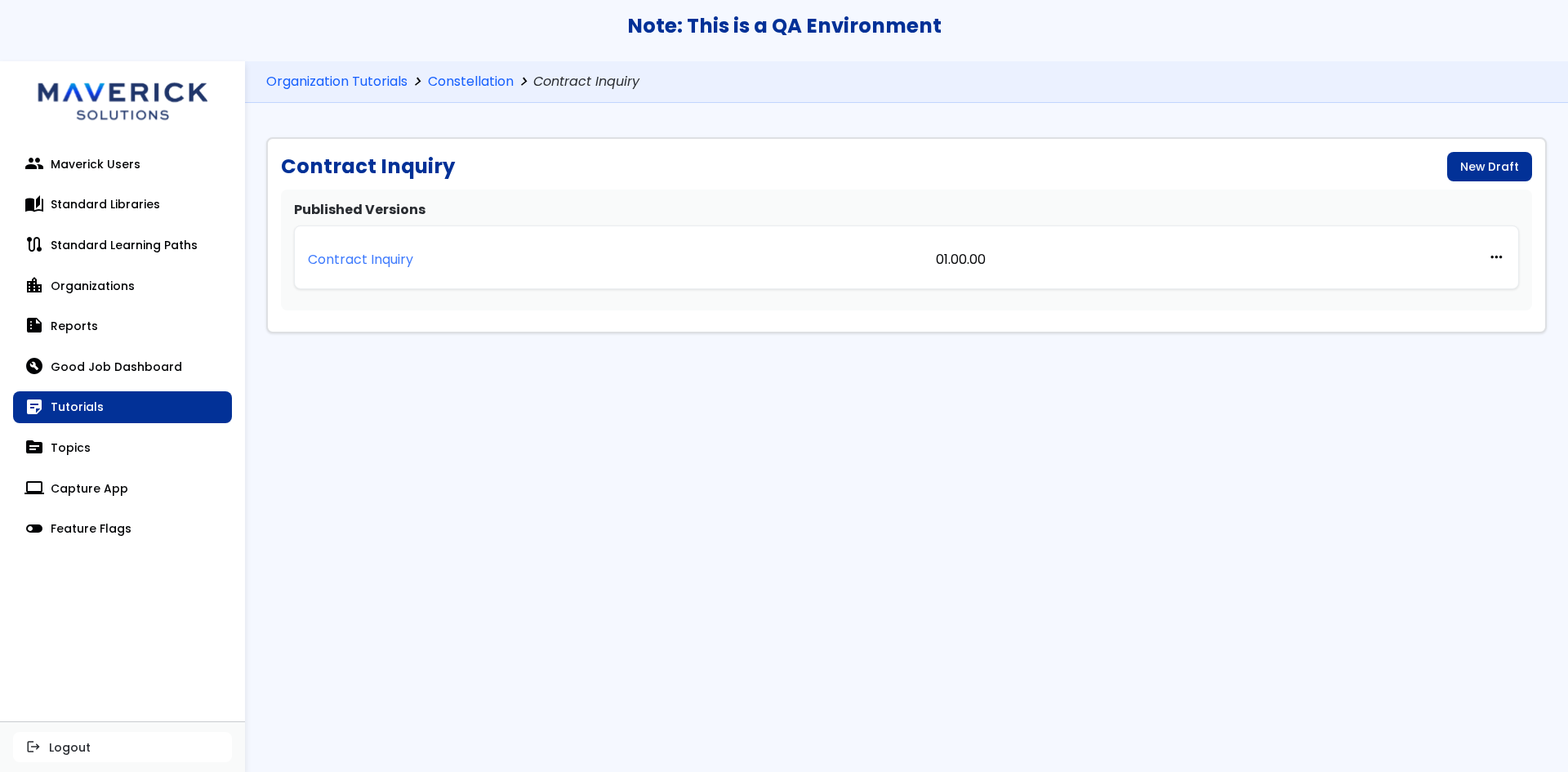
click at [376, 244] on link "Contract Inquiry" at bounding box center [360, 257] width 105 height 36
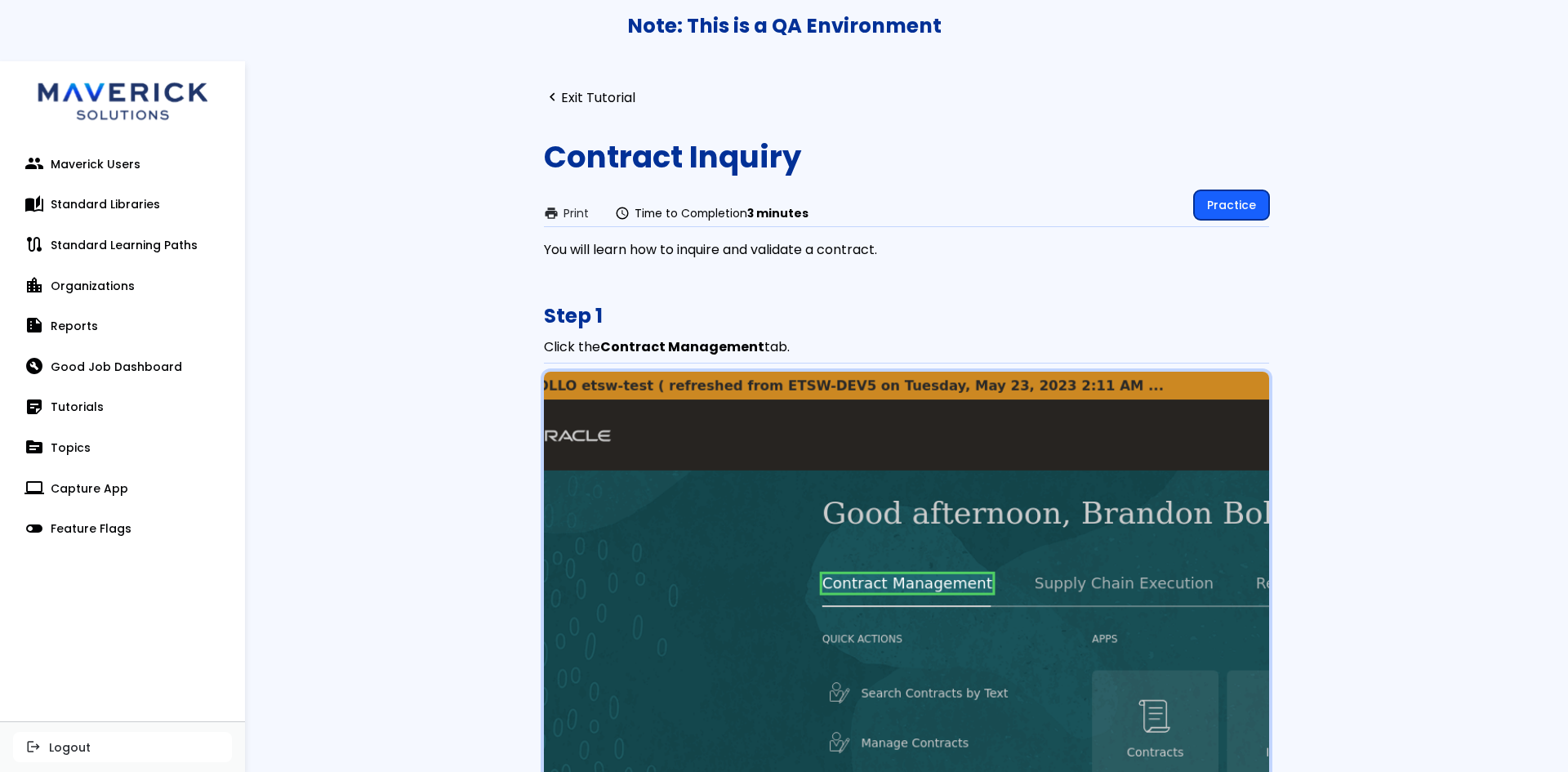
click at [1213, 206] on link "Practice" at bounding box center [1231, 204] width 75 height 29
